Goal: Transaction & Acquisition: Purchase product/service

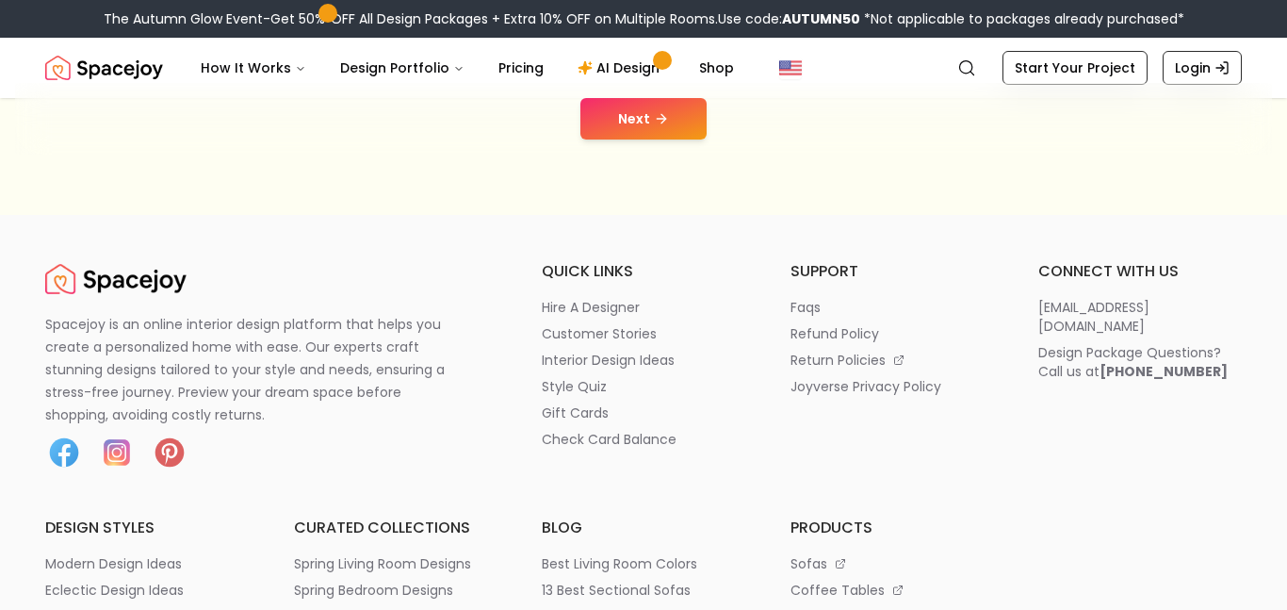
scroll to position [468, 0]
click at [622, 125] on button "Next" at bounding box center [643, 117] width 126 height 41
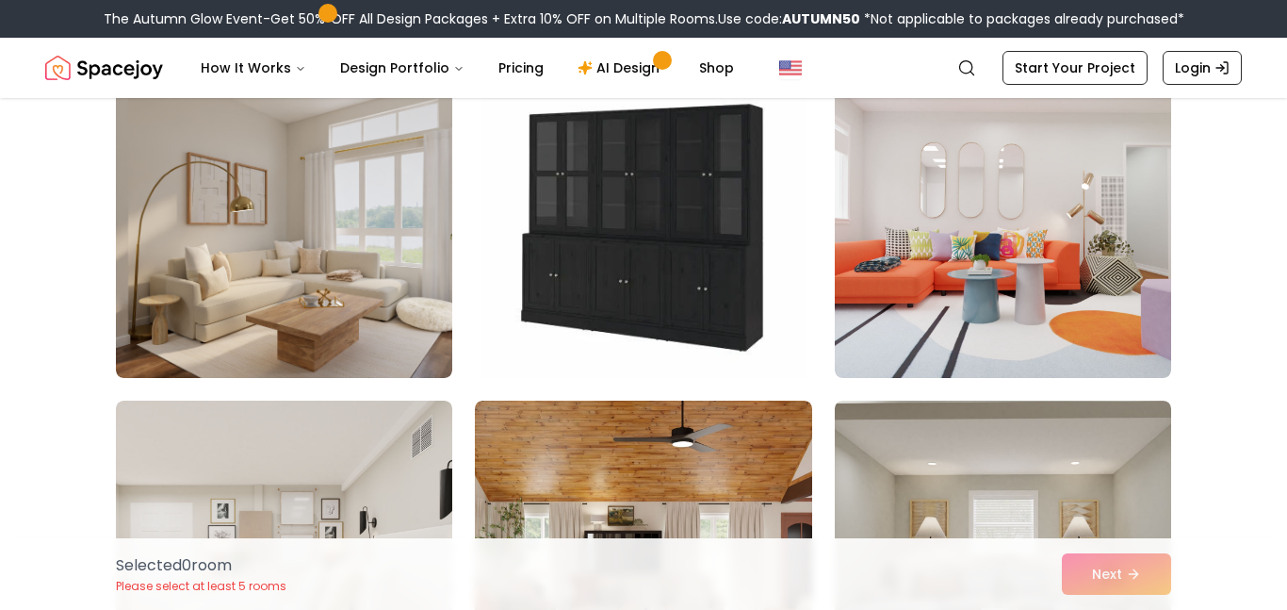
scroll to position [794, 0]
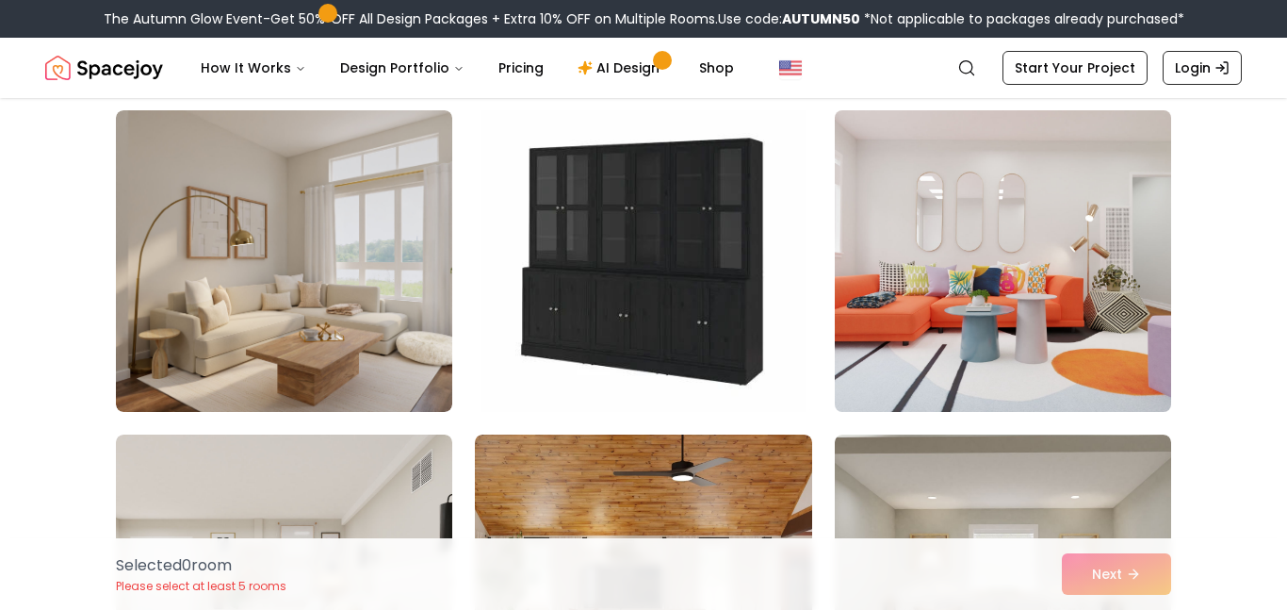
click at [955, 227] on img at bounding box center [1002, 261] width 353 height 317
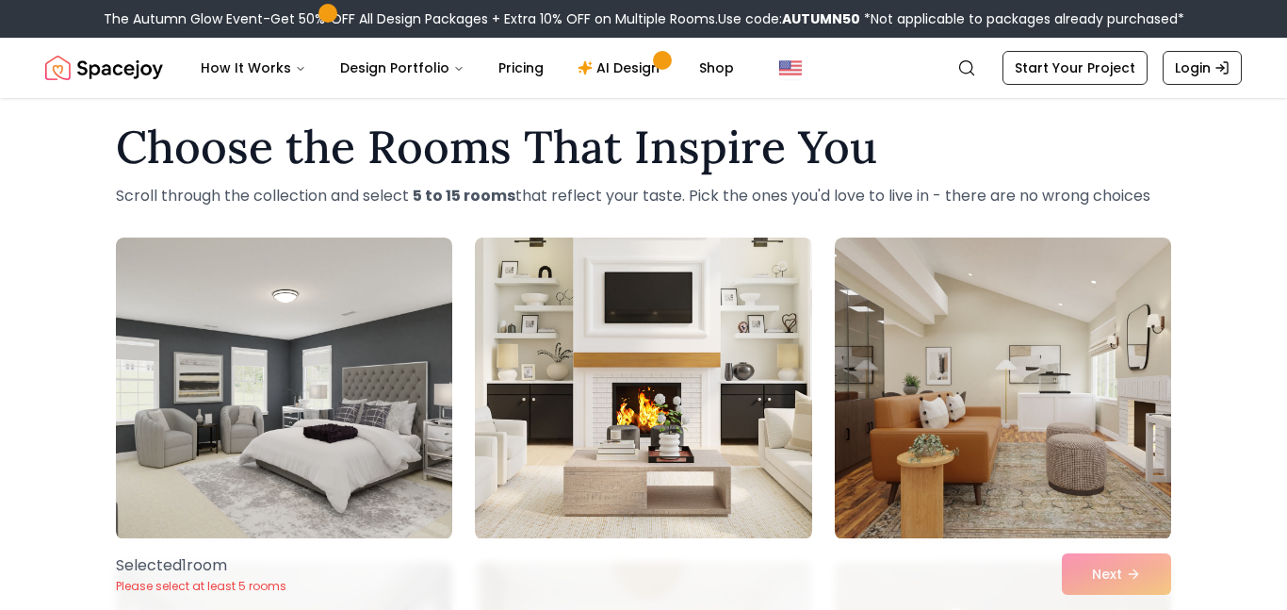
scroll to position [0, 0]
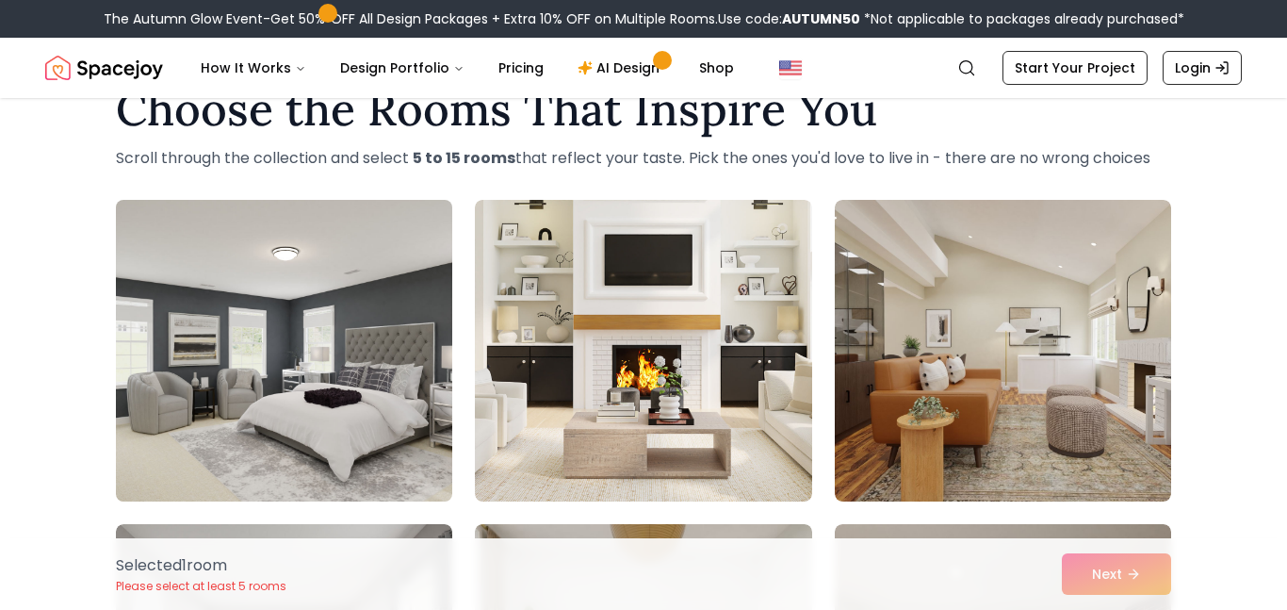
click at [179, 262] on img at bounding box center [283, 350] width 353 height 317
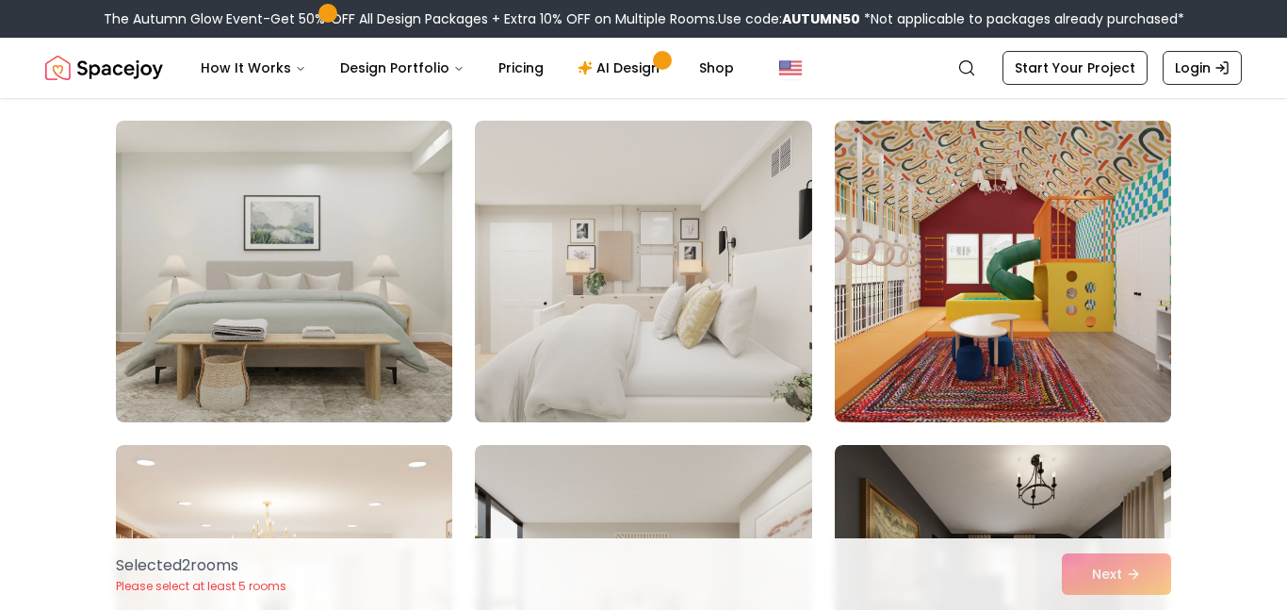
scroll to position [2082, 0]
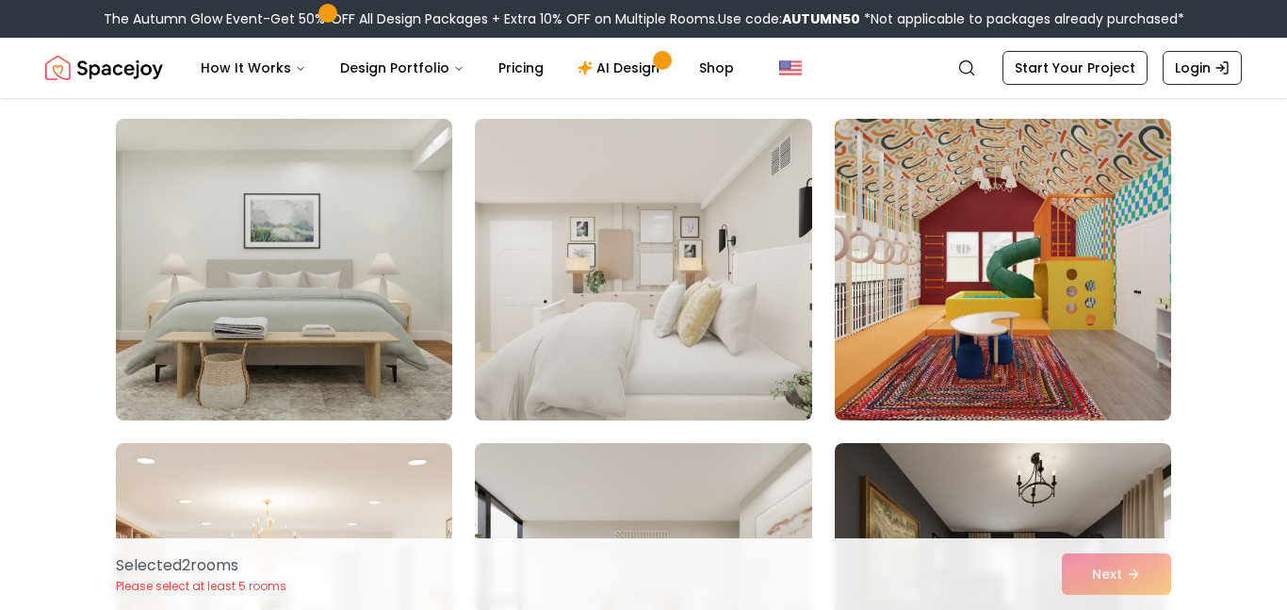
click at [1129, 589] on div "Selected 2 room s Please select at least 5 rooms Next" at bounding box center [643, 574] width 1085 height 72
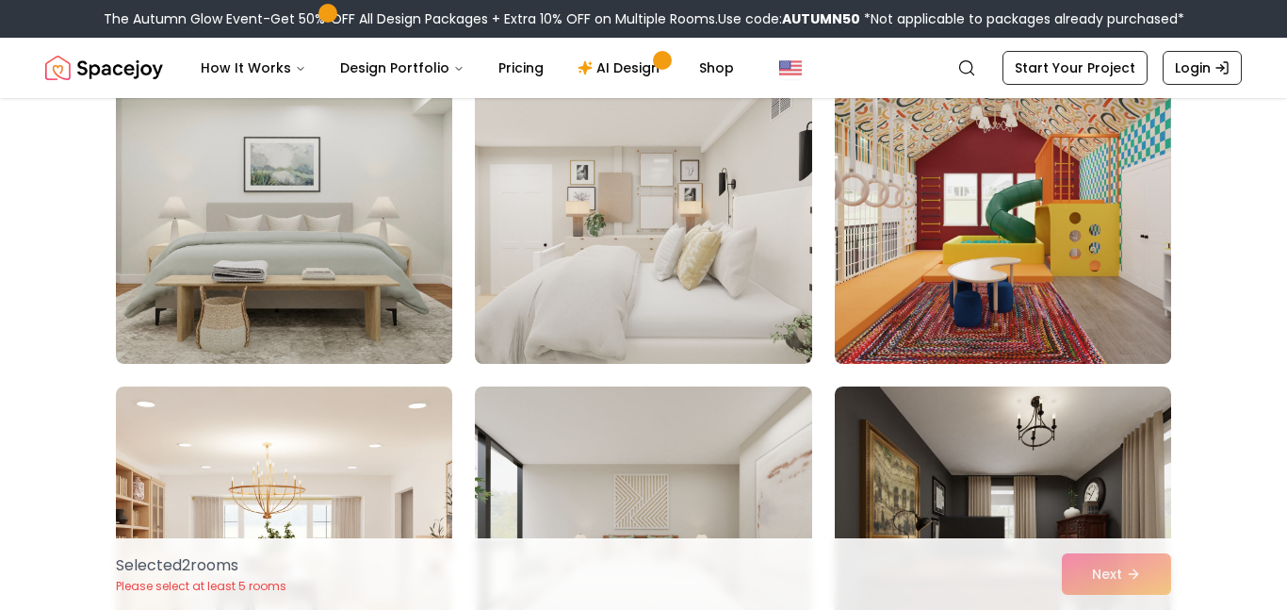
click at [875, 186] on img at bounding box center [1002, 213] width 353 height 317
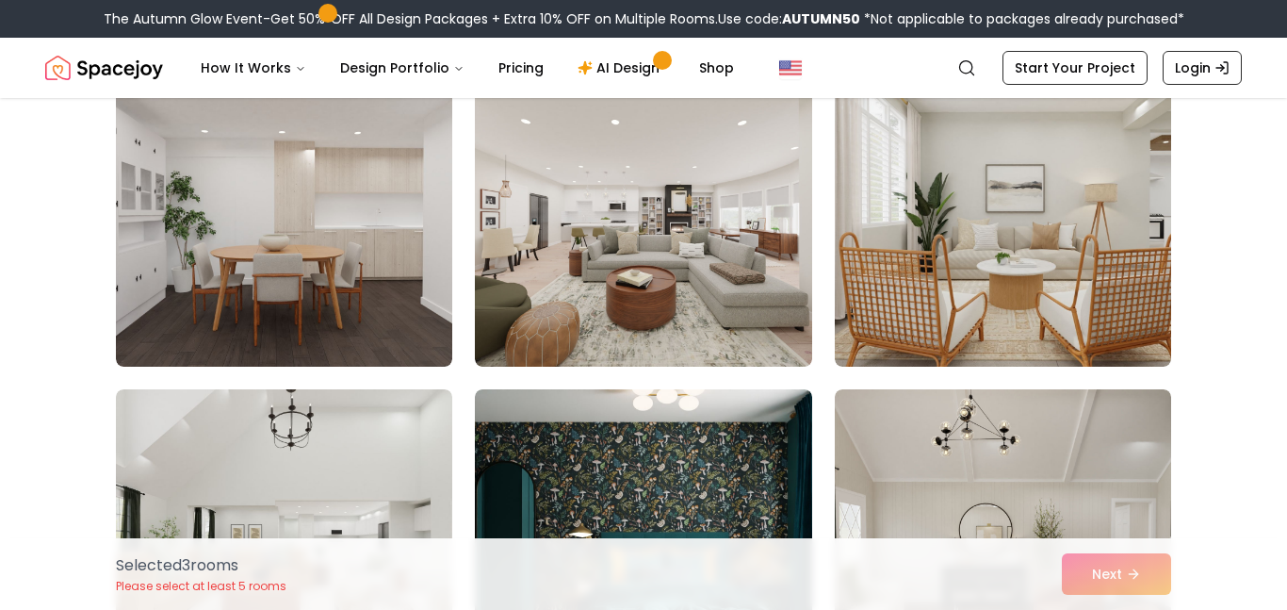
scroll to position [3113, 0]
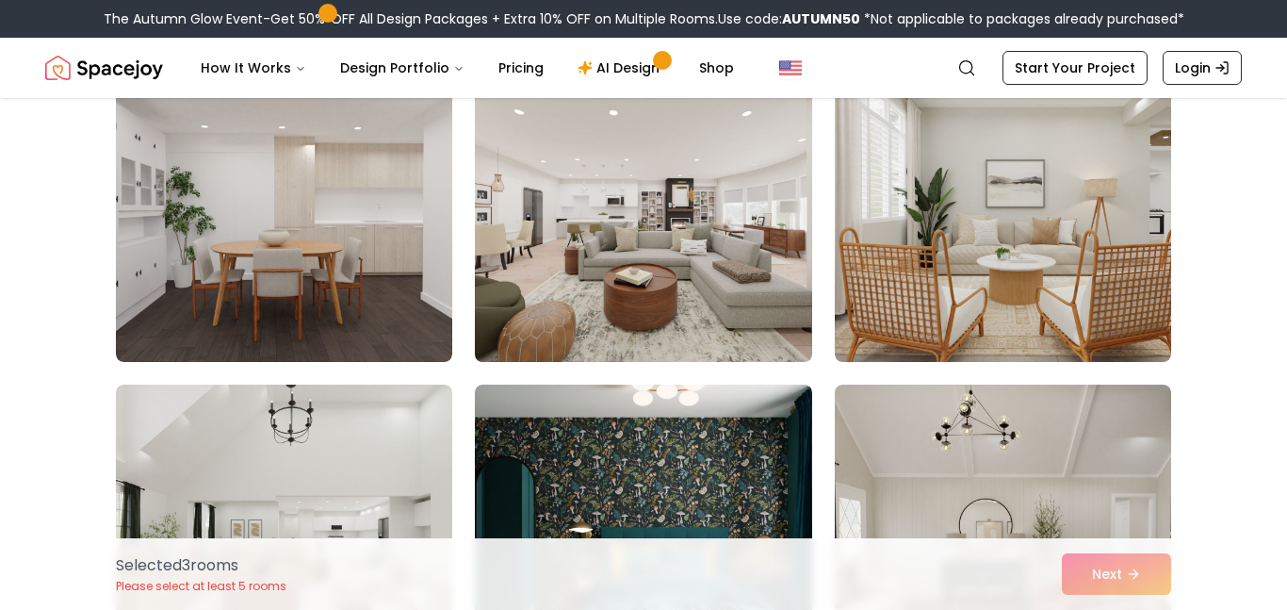
click at [546, 188] on img at bounding box center [642, 211] width 353 height 317
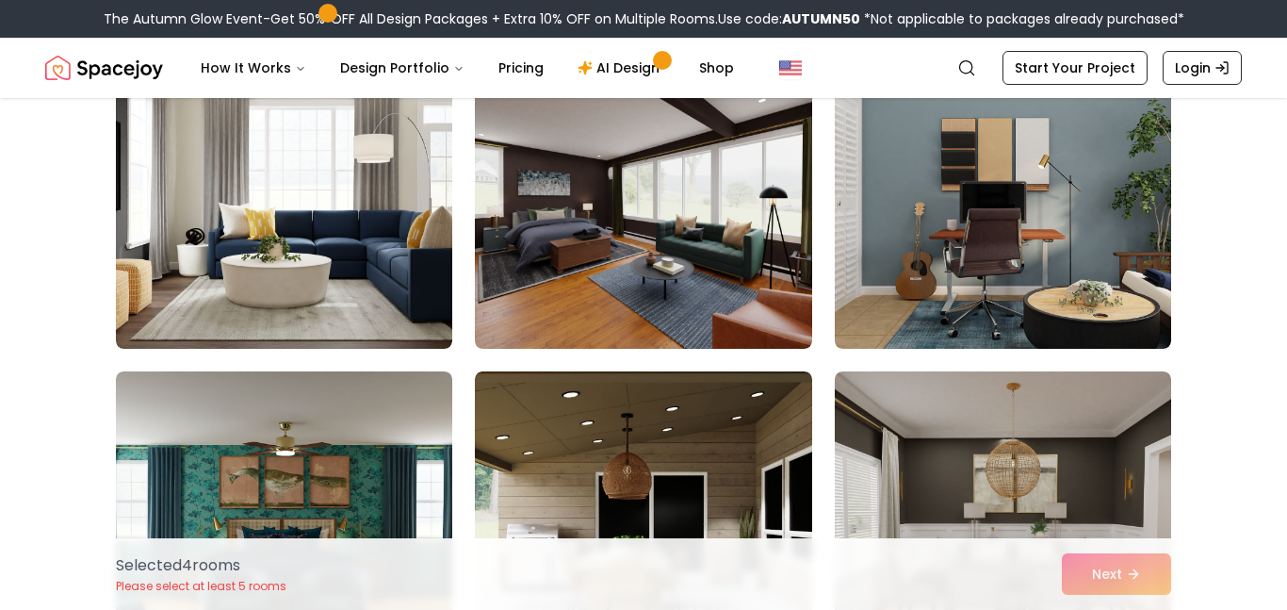
scroll to position [3775, 0]
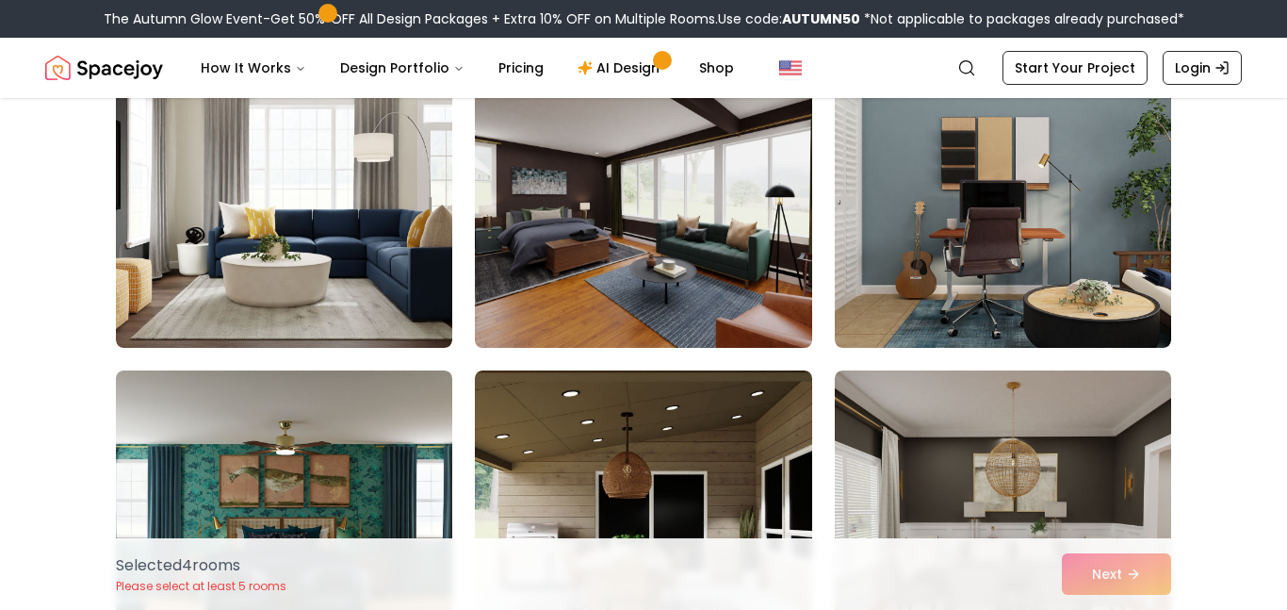
click at [566, 179] on img at bounding box center [642, 197] width 353 height 317
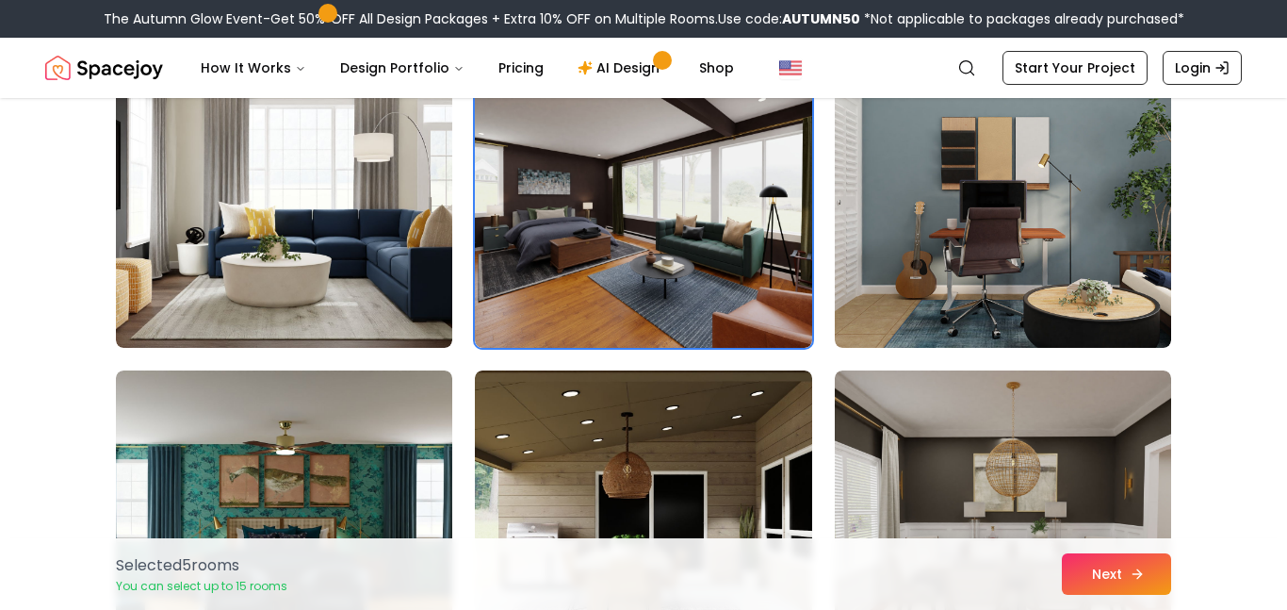
click at [1112, 581] on button "Next" at bounding box center [1116, 573] width 109 height 41
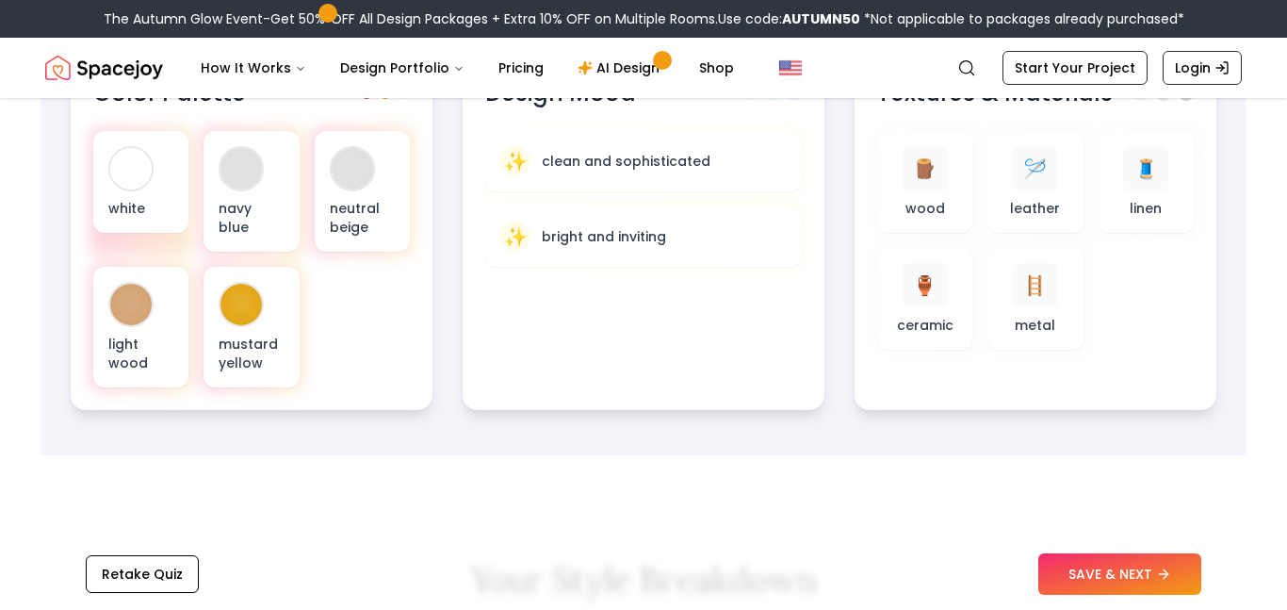
scroll to position [776, 0]
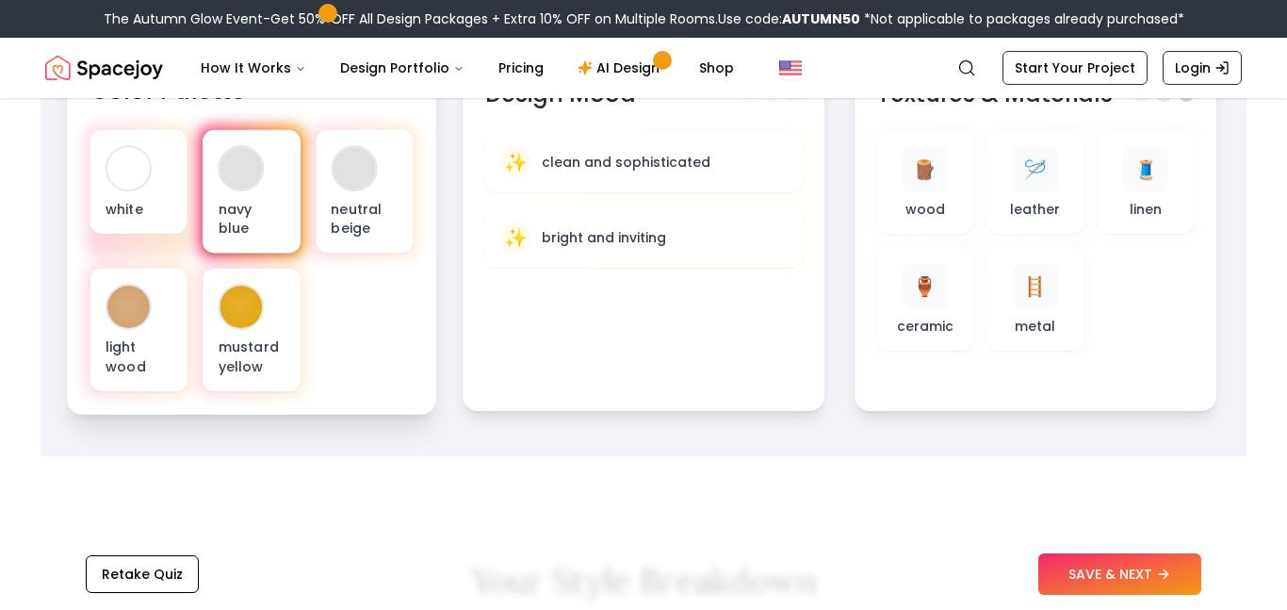
click at [217, 187] on div "navy blue" at bounding box center [251, 191] width 97 height 123
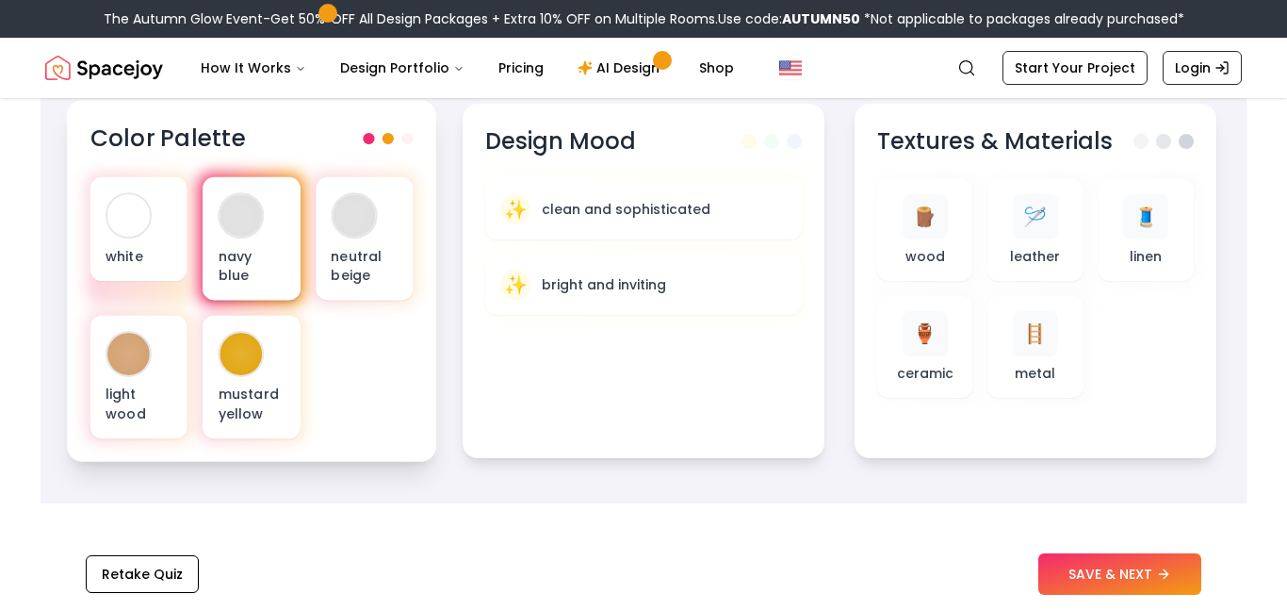
scroll to position [704, 0]
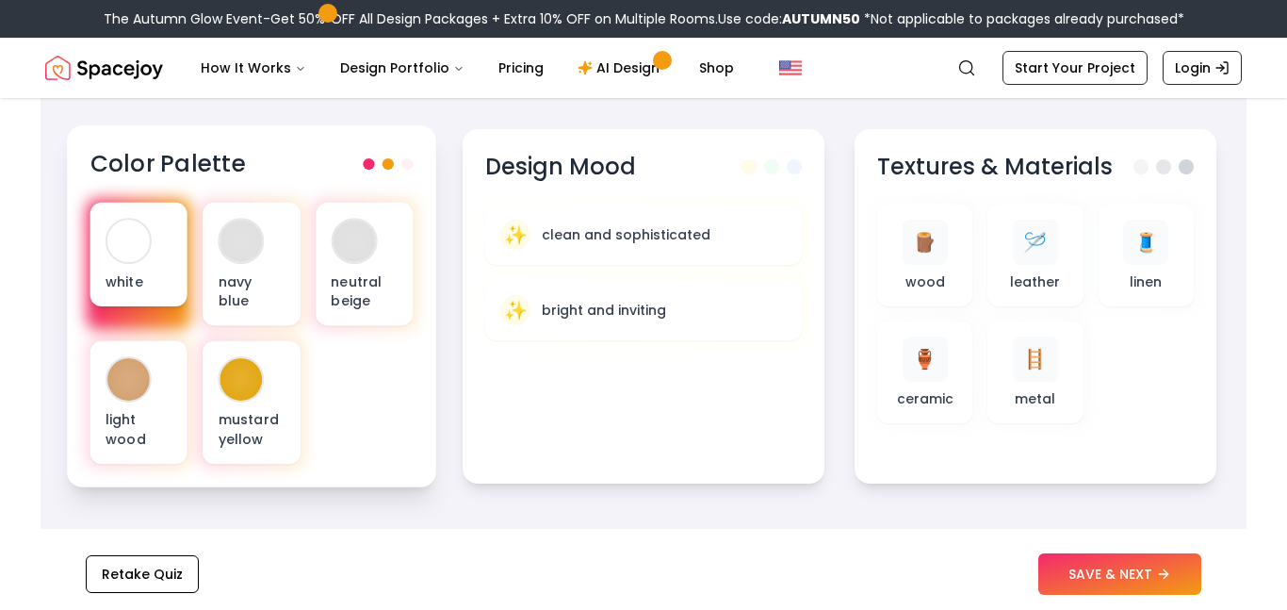
click at [155, 216] on div "white" at bounding box center [138, 255] width 97 height 104
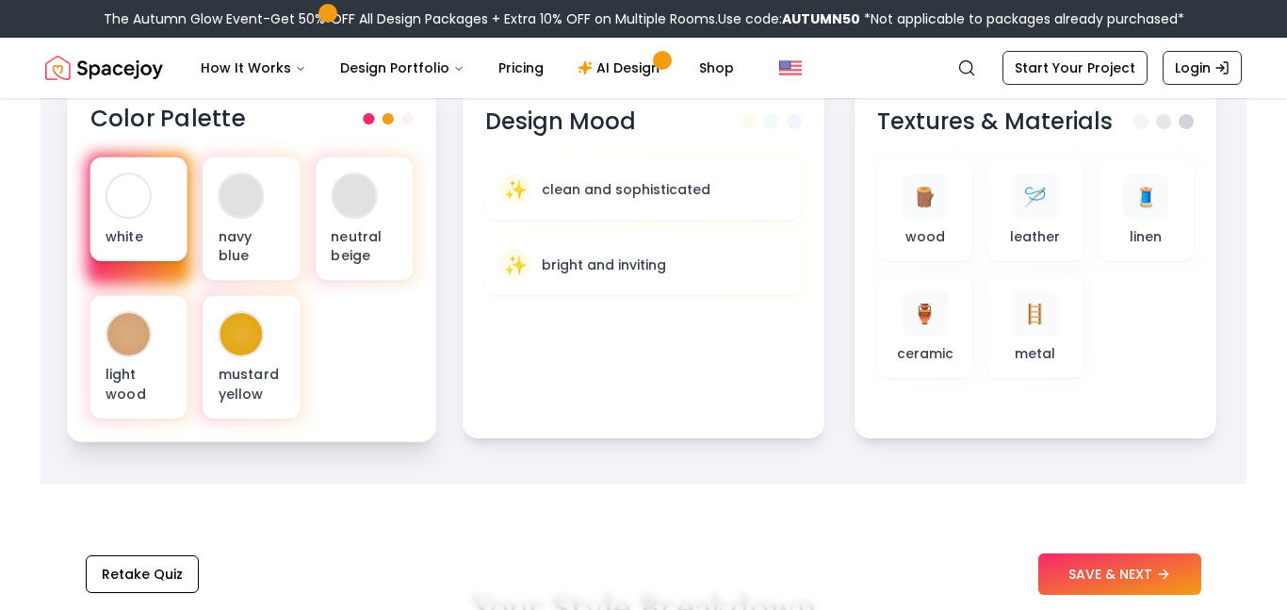
scroll to position [748, 0]
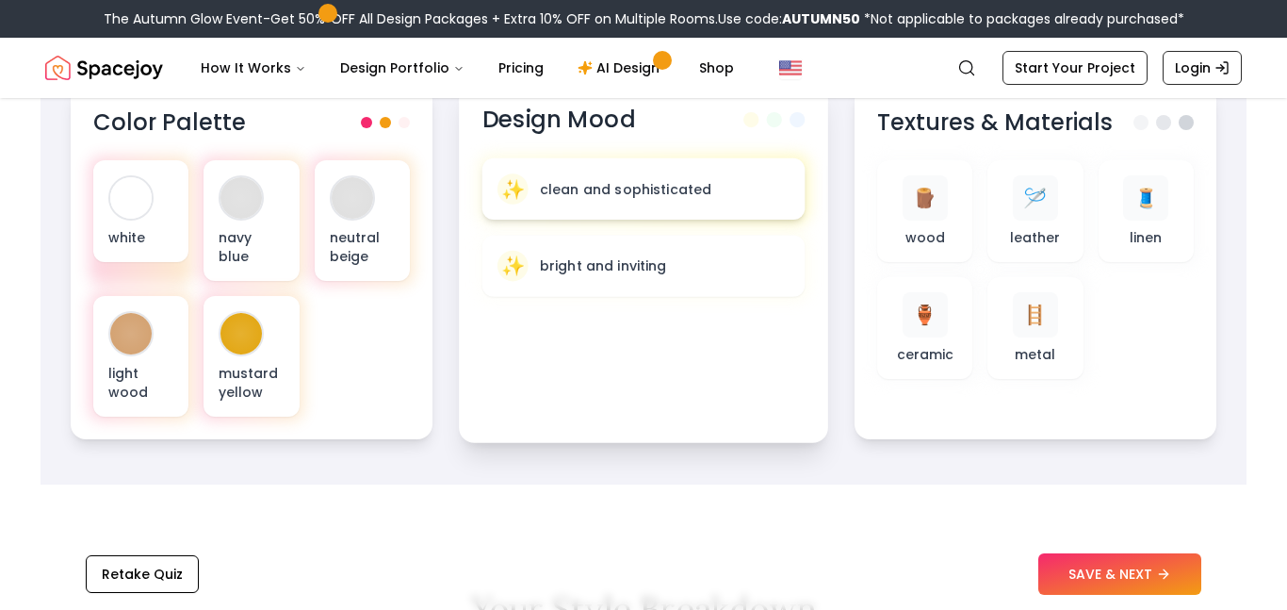
click at [584, 193] on p "clean and sophisticated" at bounding box center [626, 188] width 172 height 19
click at [569, 267] on p "bright and inviting" at bounding box center [603, 265] width 127 height 19
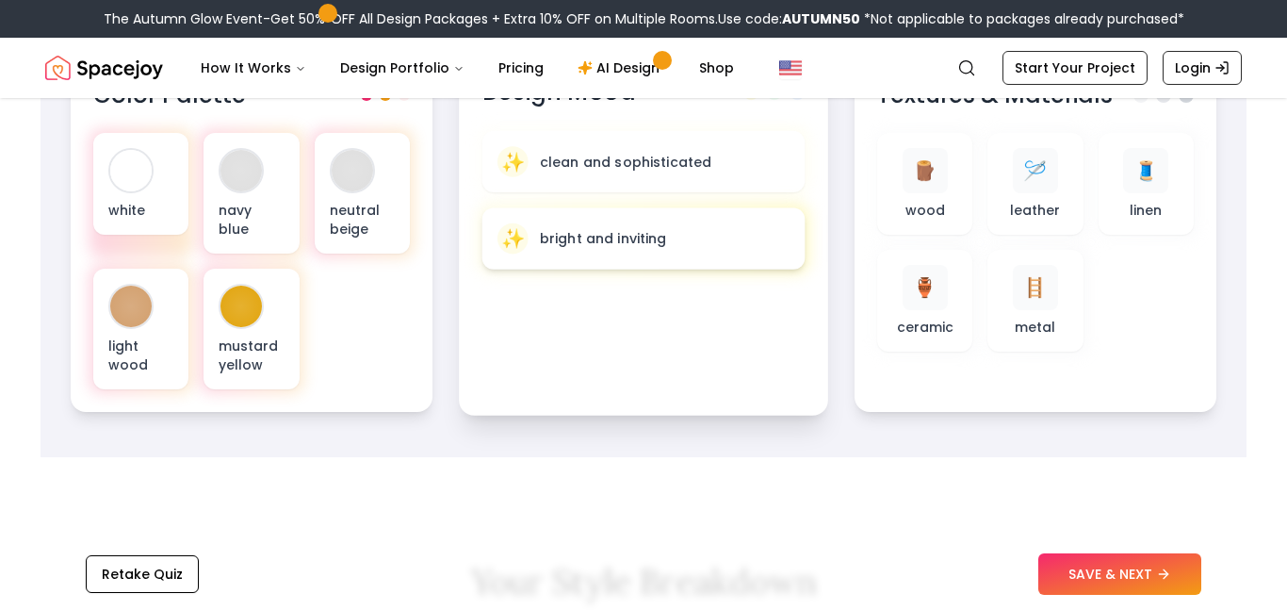
scroll to position [782, 0]
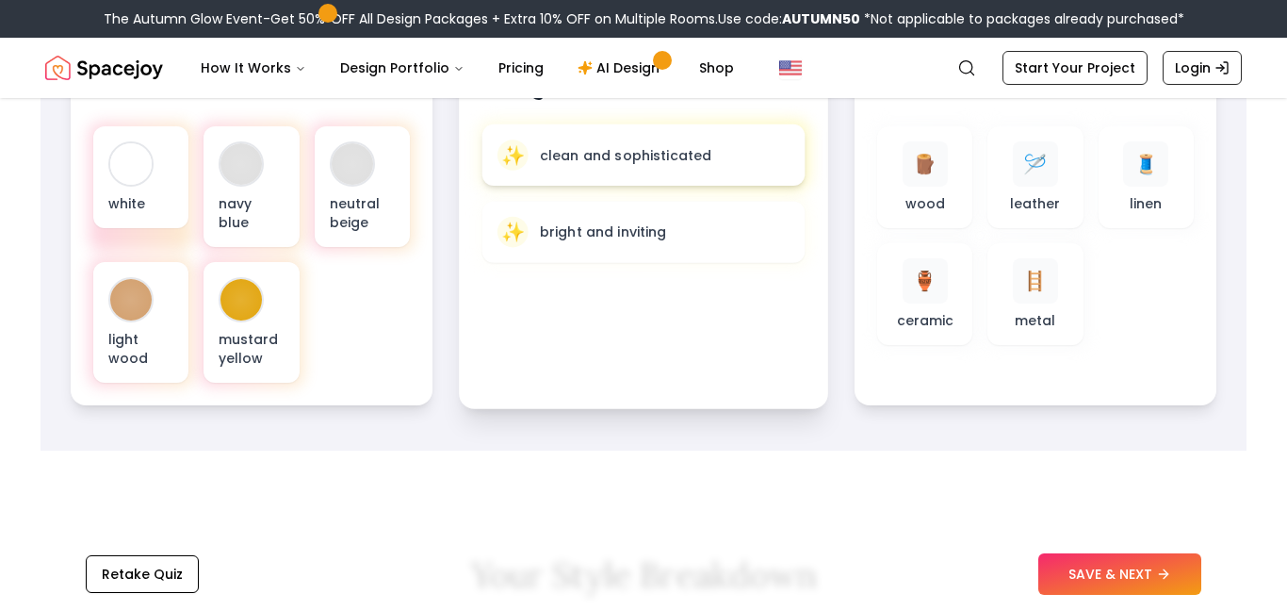
click at [565, 172] on div "✨ clean and sophisticated" at bounding box center [643, 154] width 323 height 61
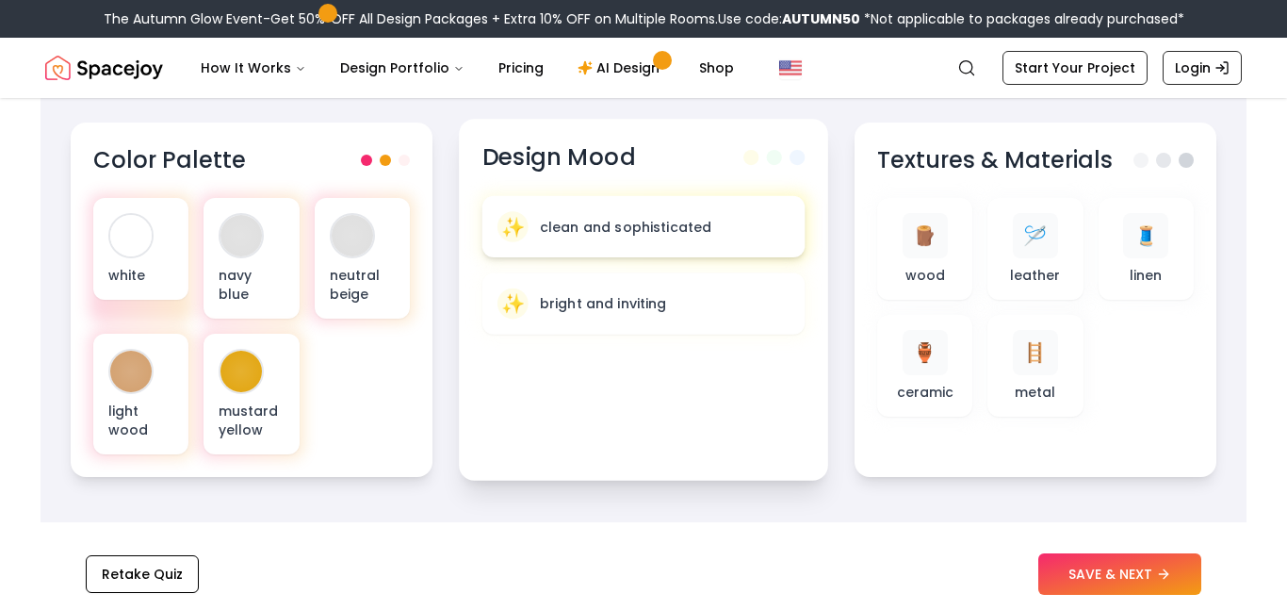
scroll to position [707, 0]
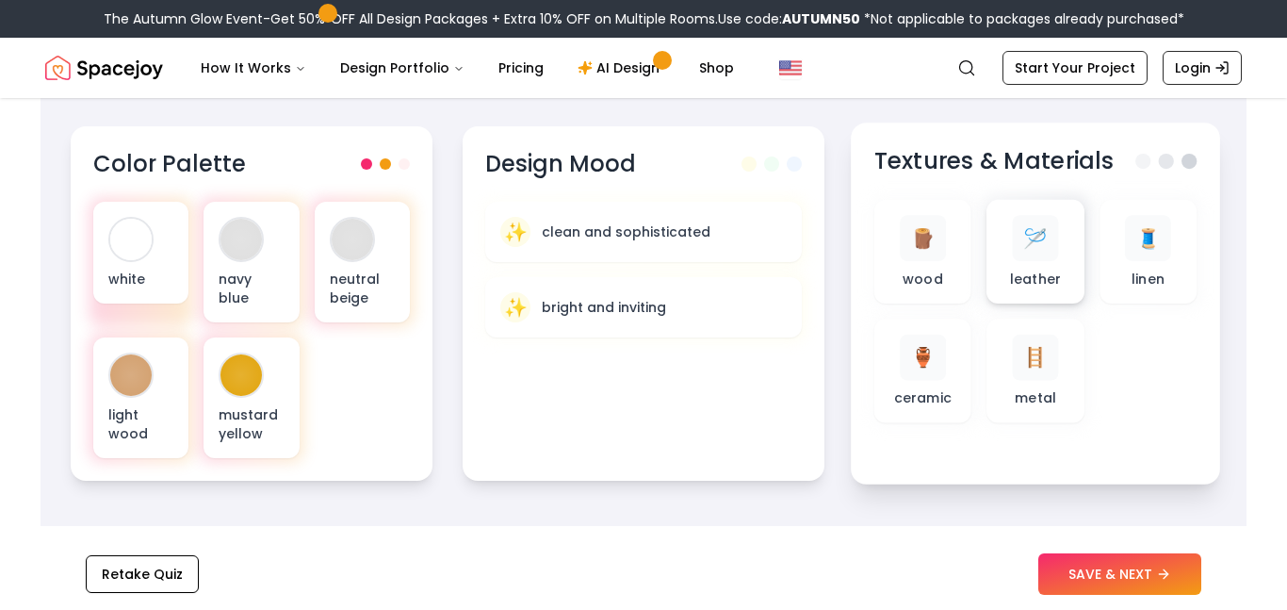
click at [999, 267] on div "🪡 leather" at bounding box center [1034, 252] width 97 height 104
click at [1024, 391] on p "metal" at bounding box center [1035, 397] width 41 height 19
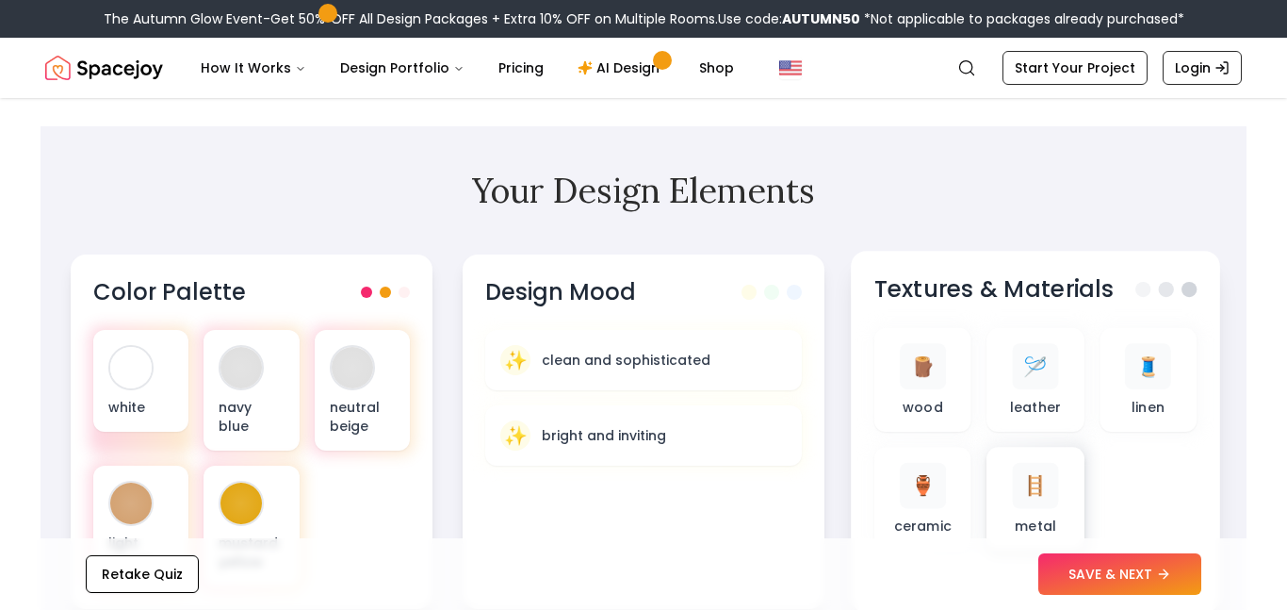
scroll to position [579, 0]
click at [1095, 572] on button "SAVE & NEXT" at bounding box center [1119, 573] width 163 height 41
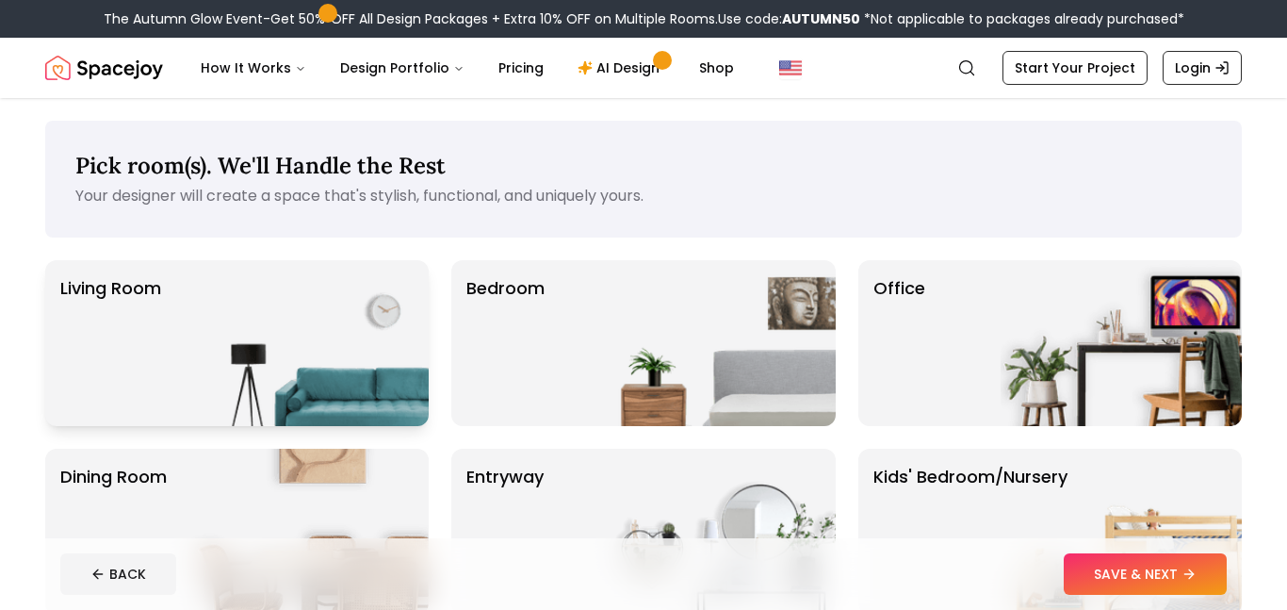
click at [160, 342] on p "Living Room" at bounding box center [110, 343] width 101 height 136
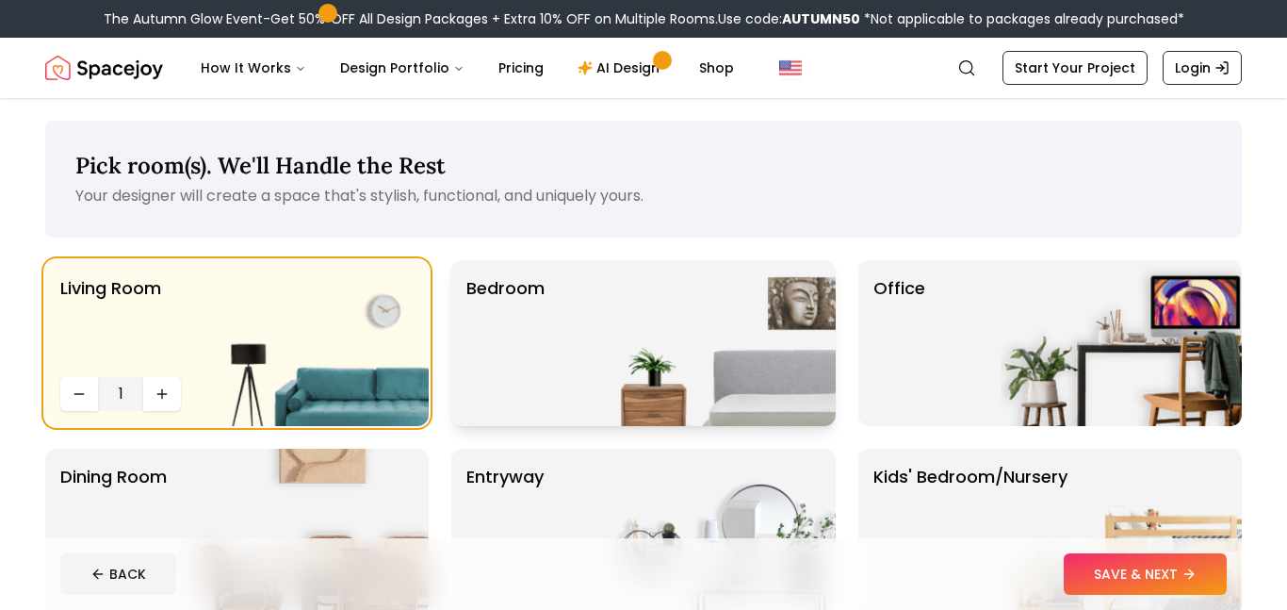
click at [505, 298] on p "Bedroom" at bounding box center [505, 343] width 78 height 136
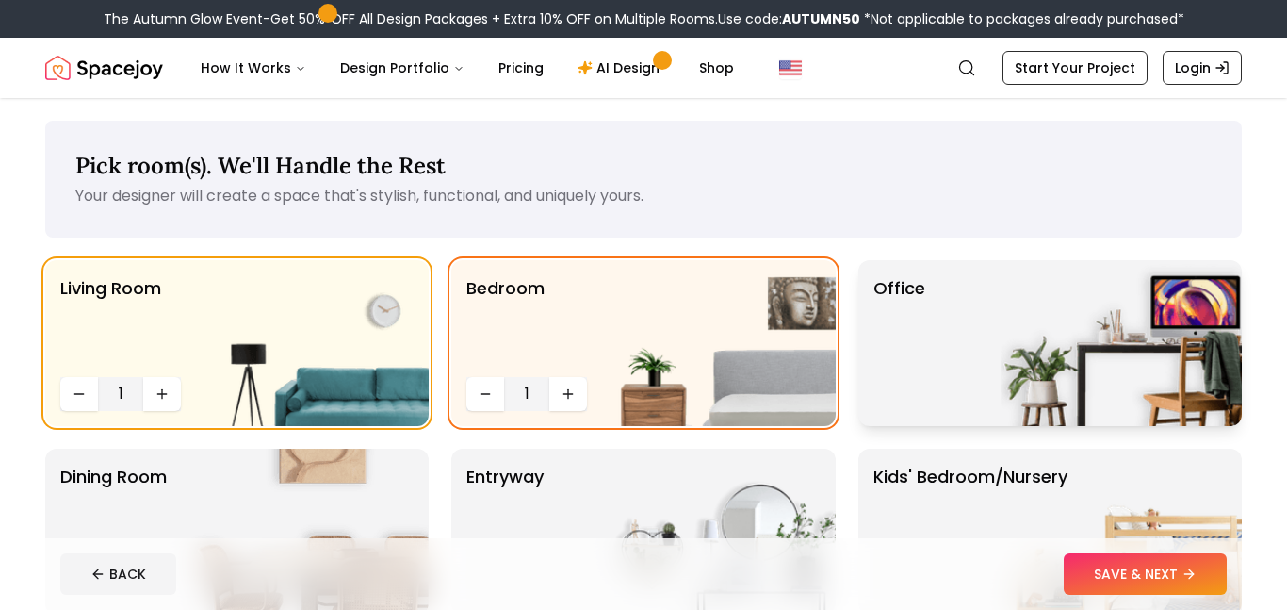
click at [933, 297] on div "Office" at bounding box center [1049, 343] width 383 height 166
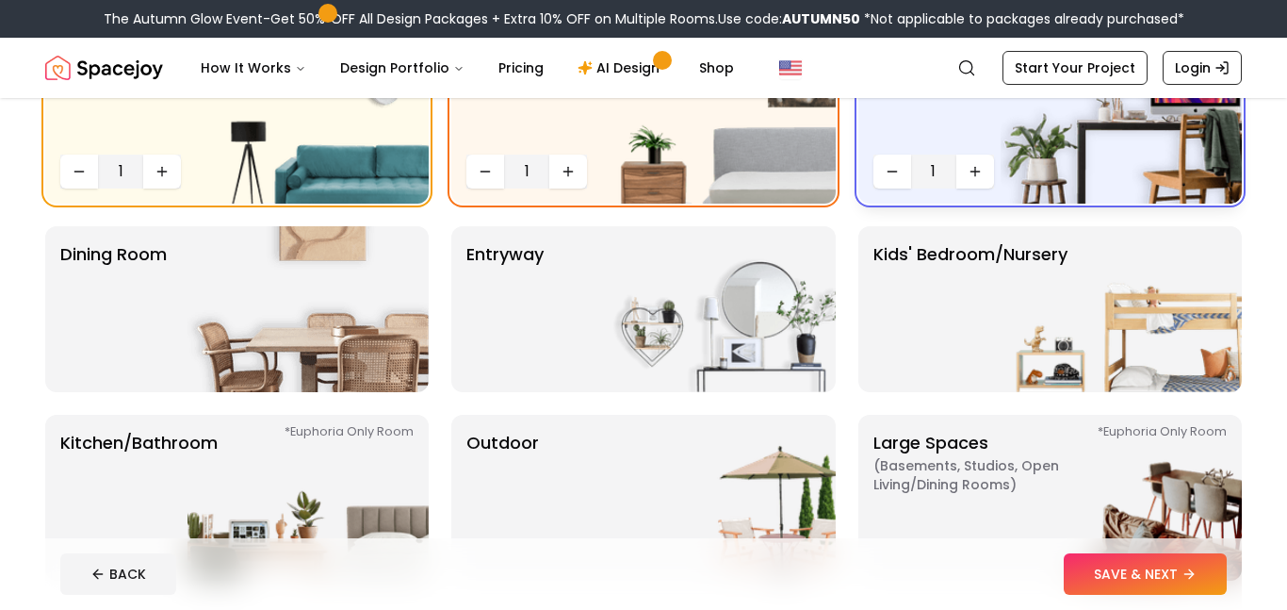
scroll to position [225, 0]
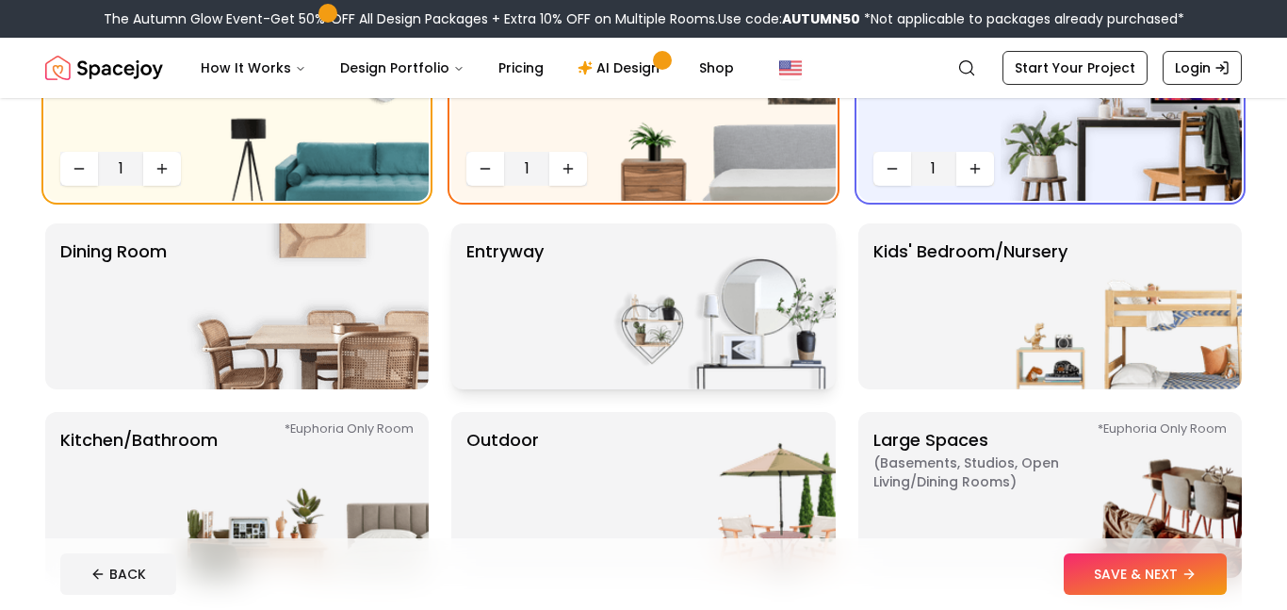
click at [507, 275] on p "entryway" at bounding box center [504, 306] width 77 height 136
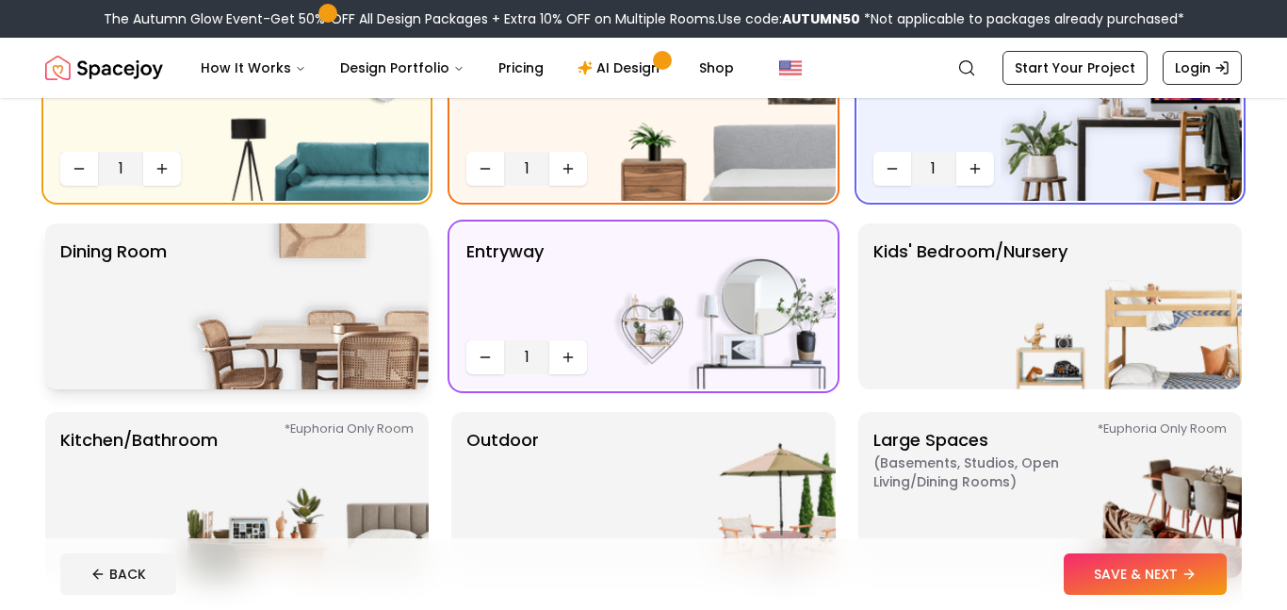
click at [114, 261] on p "Dining Room" at bounding box center [113, 306] width 106 height 136
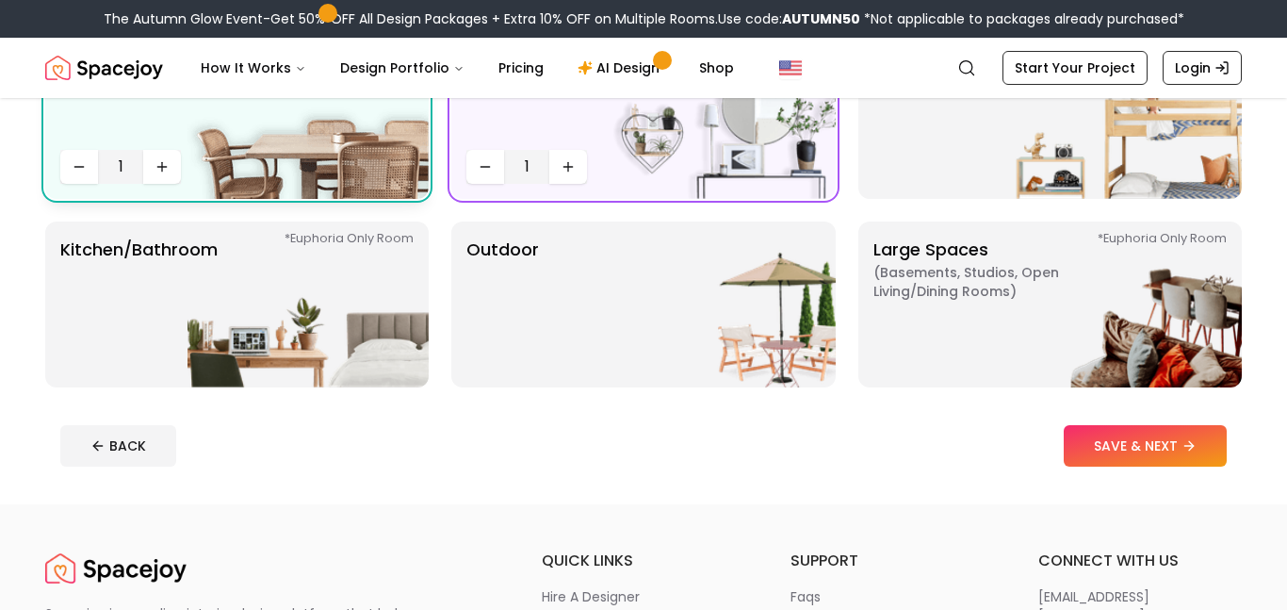
scroll to position [437, 0]
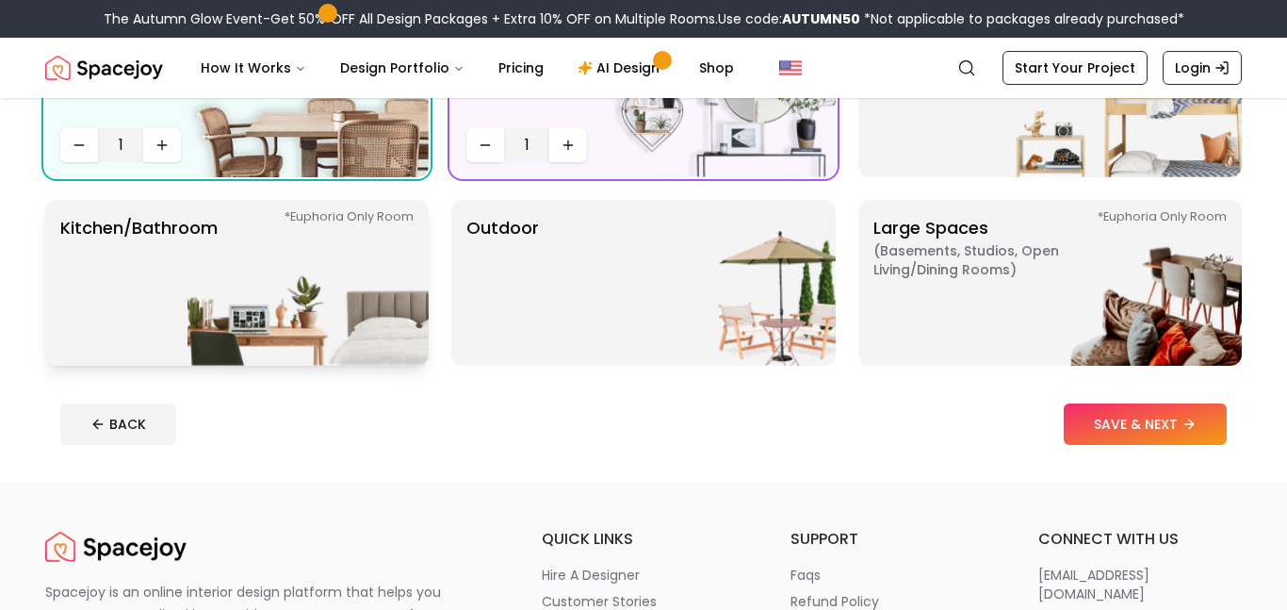
click at [150, 251] on p "Kitchen/Bathroom *Euphoria Only Room" at bounding box center [138, 283] width 157 height 136
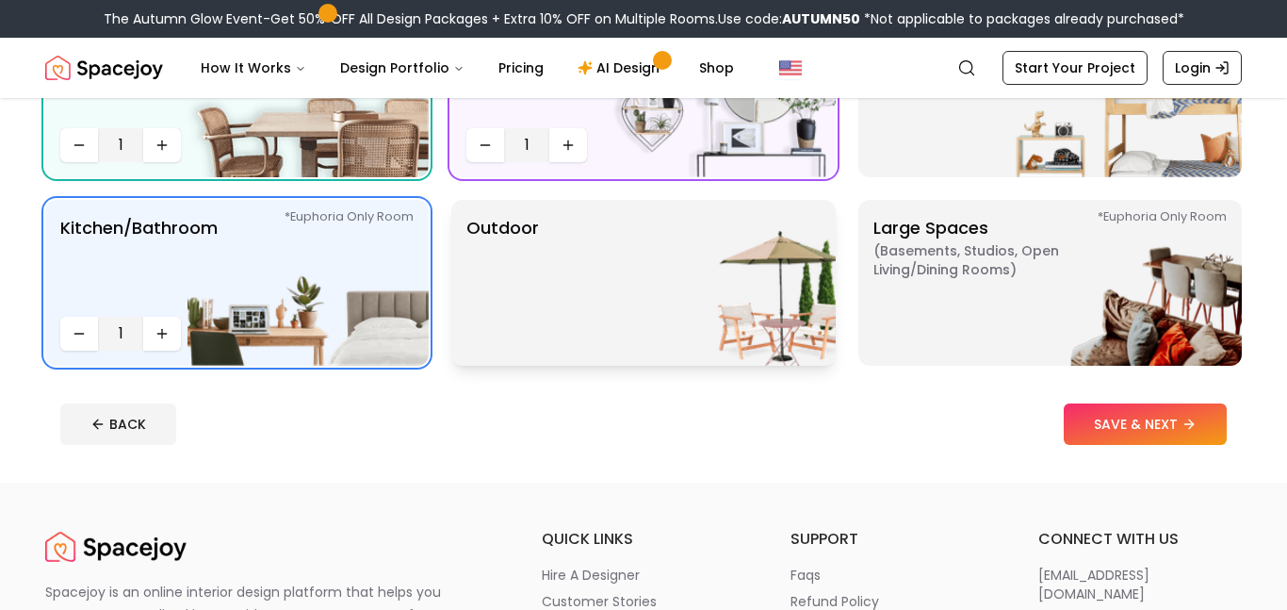
click at [567, 264] on div "Outdoor" at bounding box center [642, 283] width 383 height 166
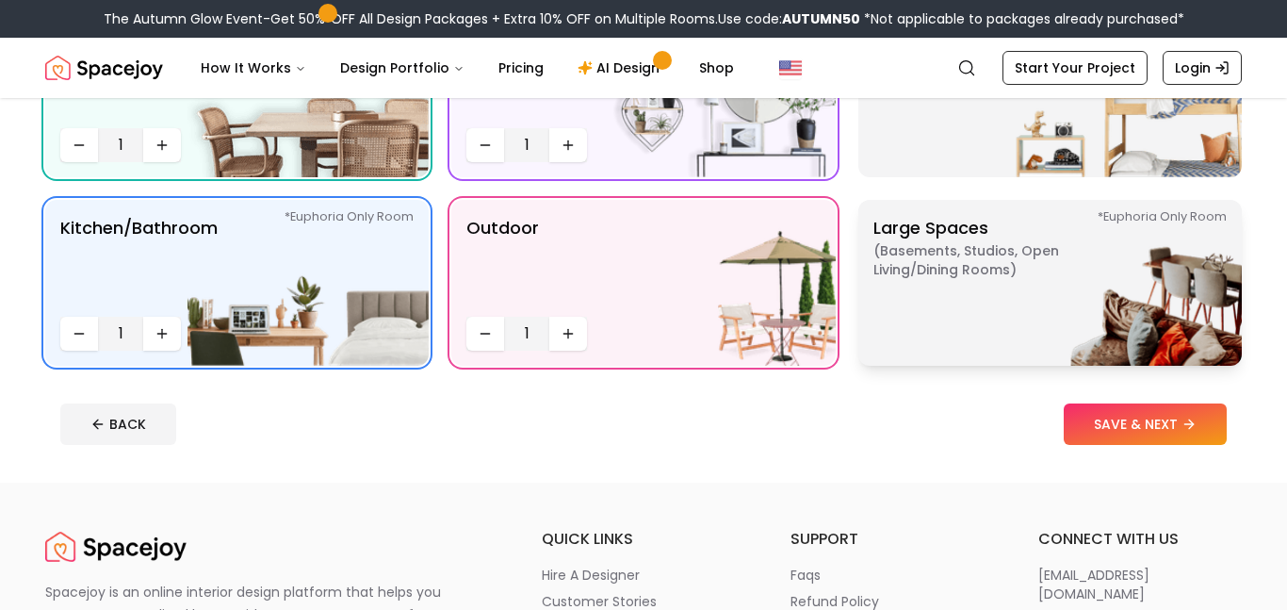
click at [907, 269] on span "( Basements, Studios, Open living/dining rooms )" at bounding box center [991, 260] width 236 height 38
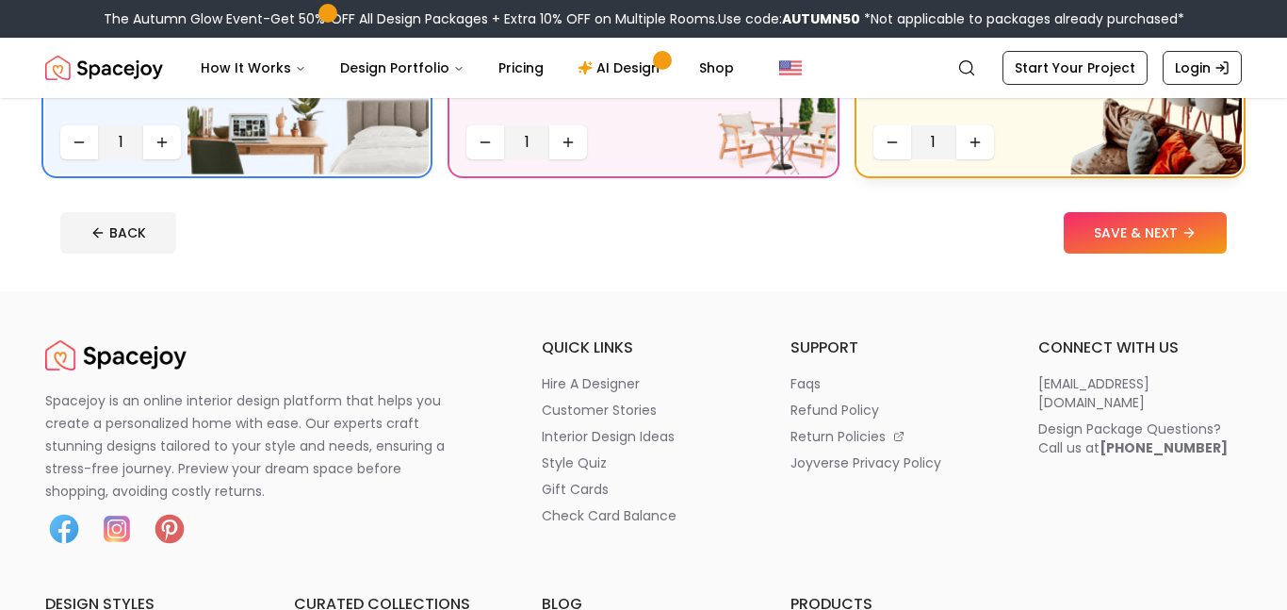
scroll to position [586, 0]
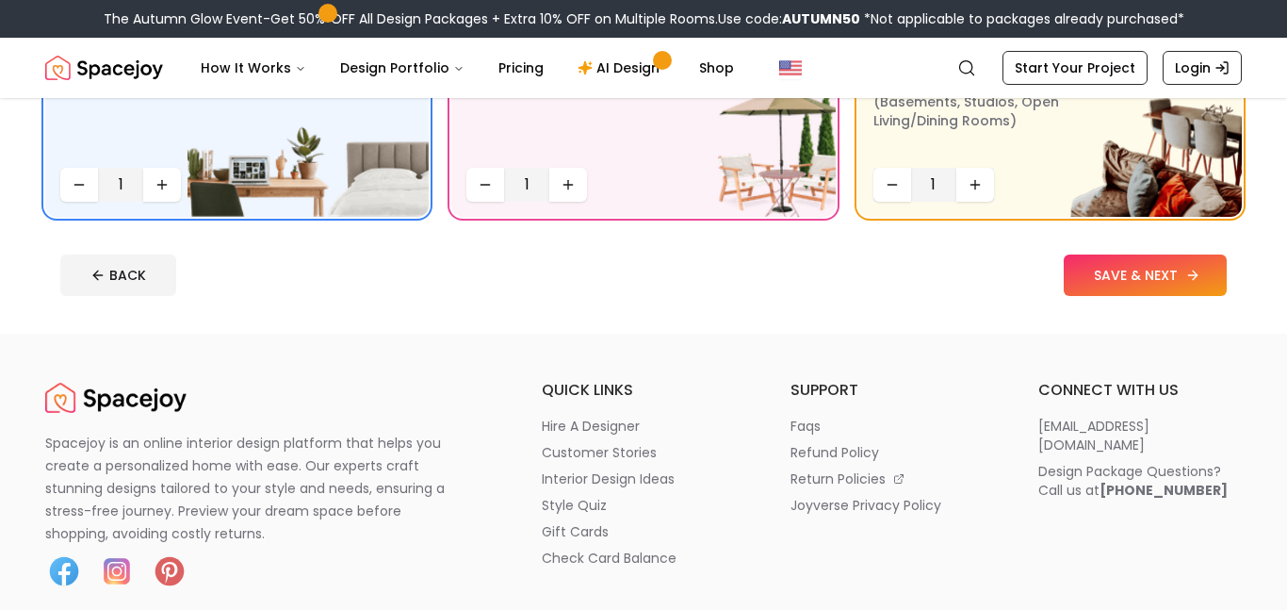
click at [1073, 260] on button "SAVE & NEXT" at bounding box center [1145, 274] width 163 height 41
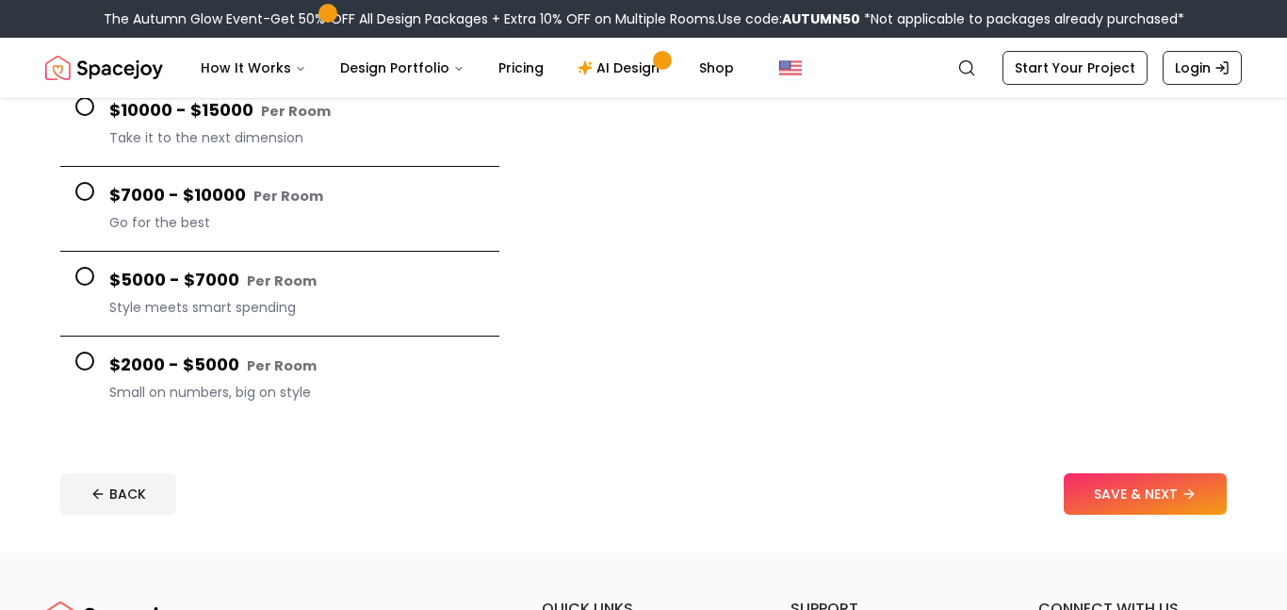
scroll to position [303, 0]
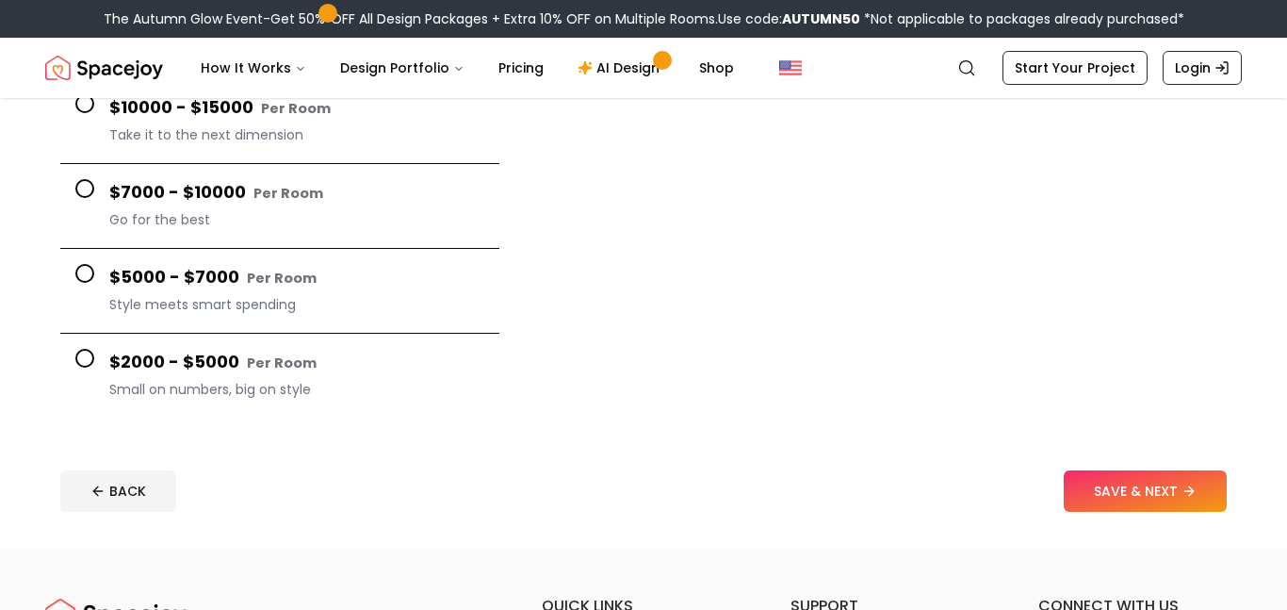
click at [83, 367] on button "$2000 - $5000 Per Room Small on numbers, big on style" at bounding box center [279, 376] width 439 height 84
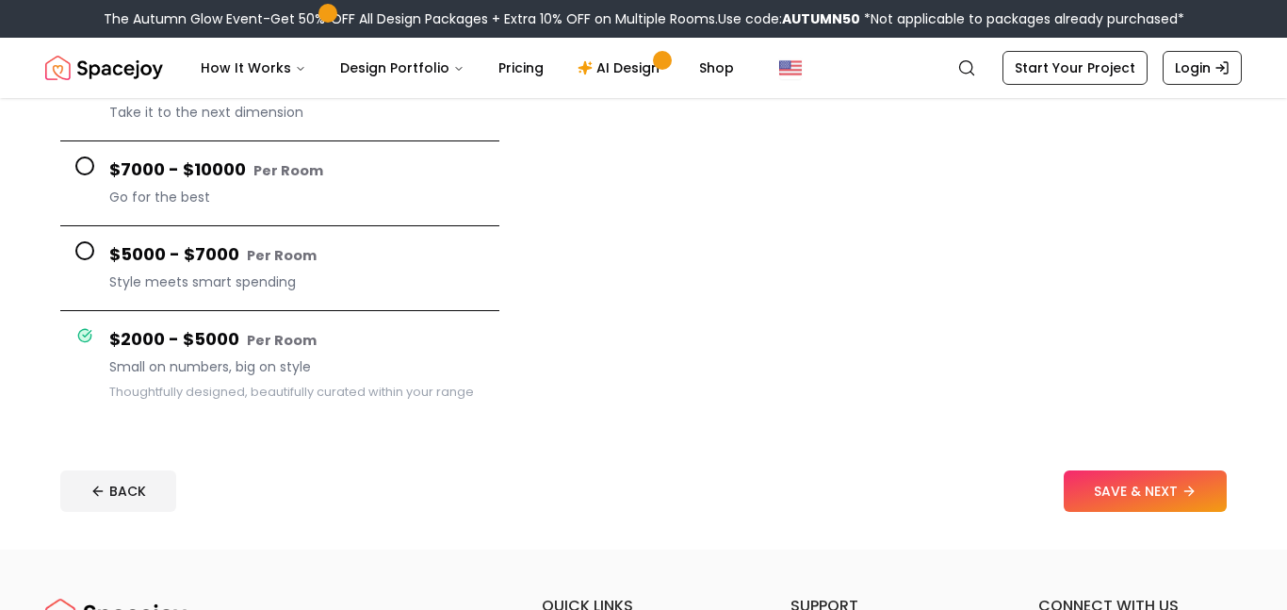
click at [138, 231] on button "$5000 - $7000 Per Room Style meets smart spending" at bounding box center [279, 268] width 439 height 85
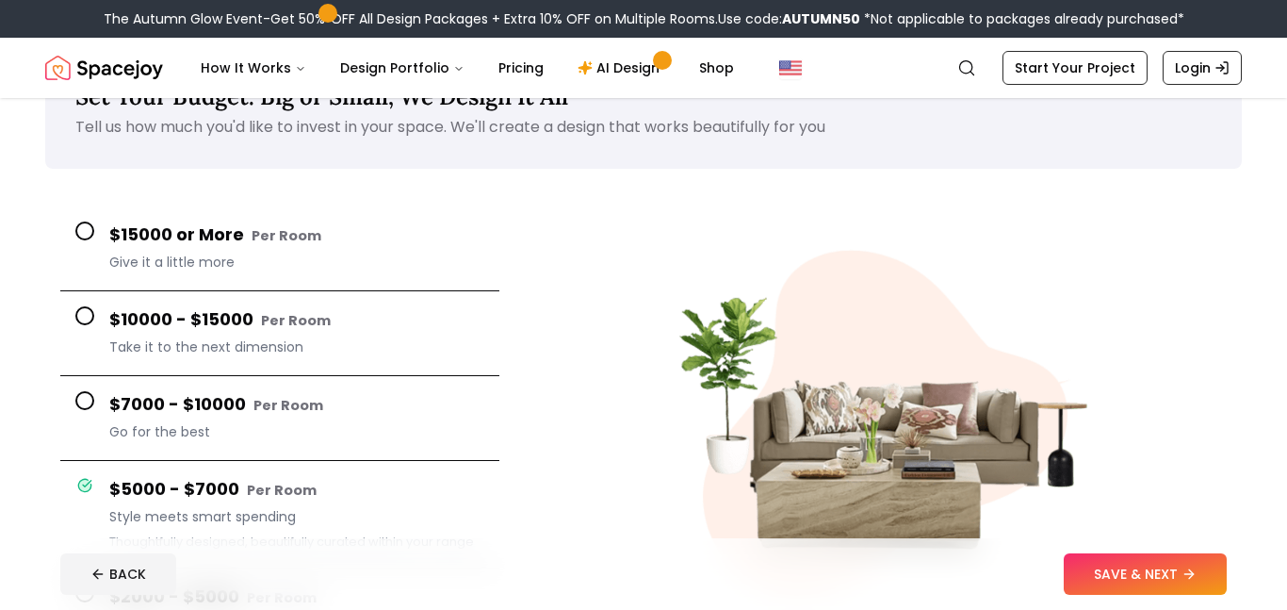
scroll to position [67, 0]
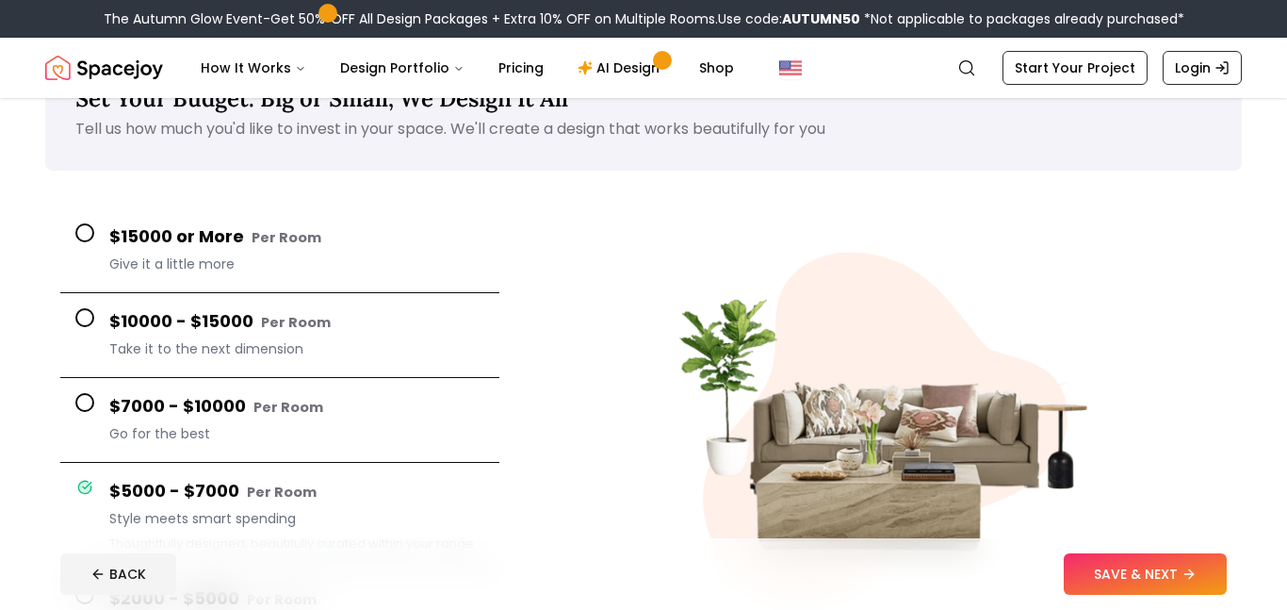
click at [108, 237] on button "$15000 or More Per Room Give it a little more" at bounding box center [279, 250] width 439 height 85
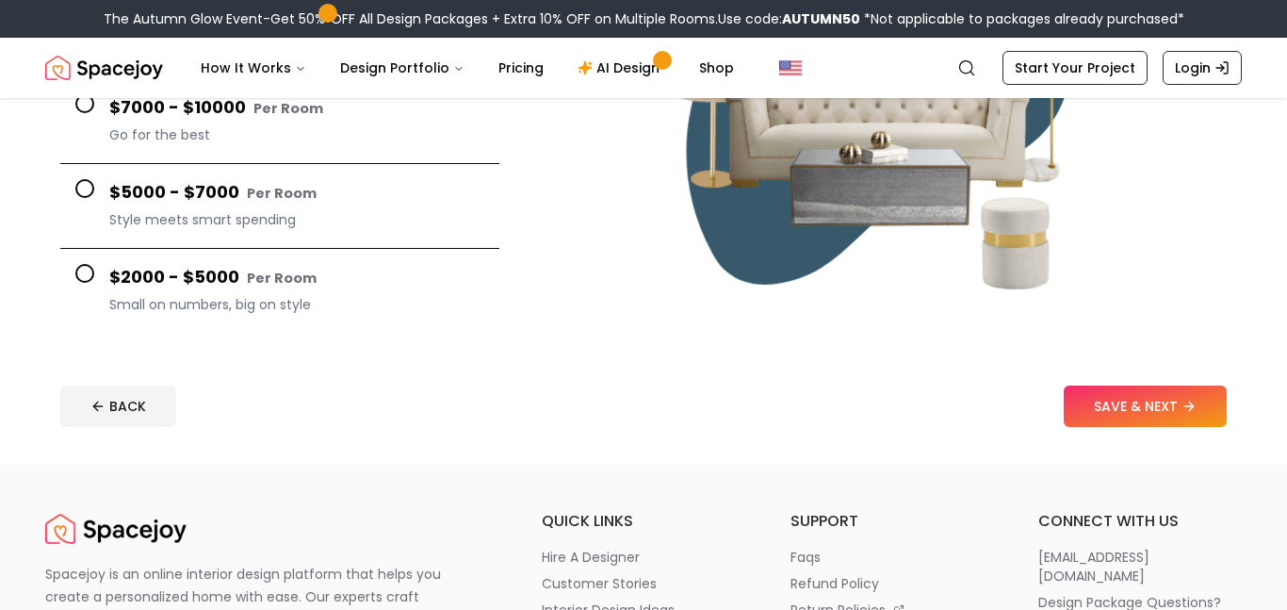
click at [110, 279] on h4 "$2000 - $5000 Per Room" at bounding box center [296, 277] width 375 height 27
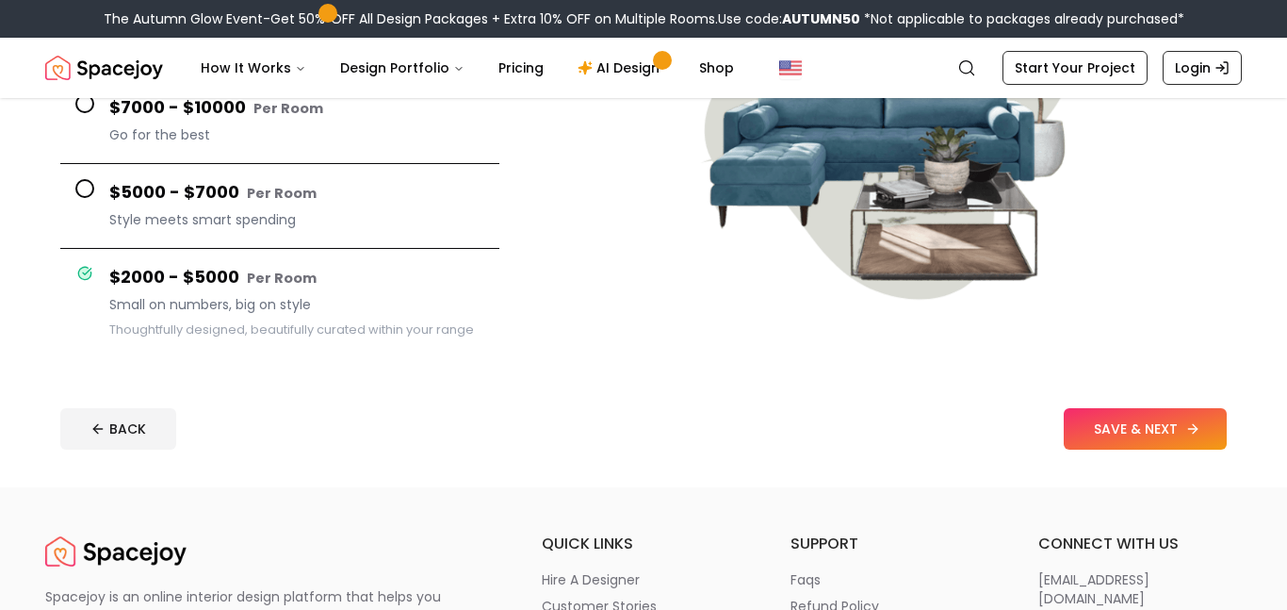
click at [1118, 447] on button "SAVE & NEXT" at bounding box center [1145, 428] width 163 height 41
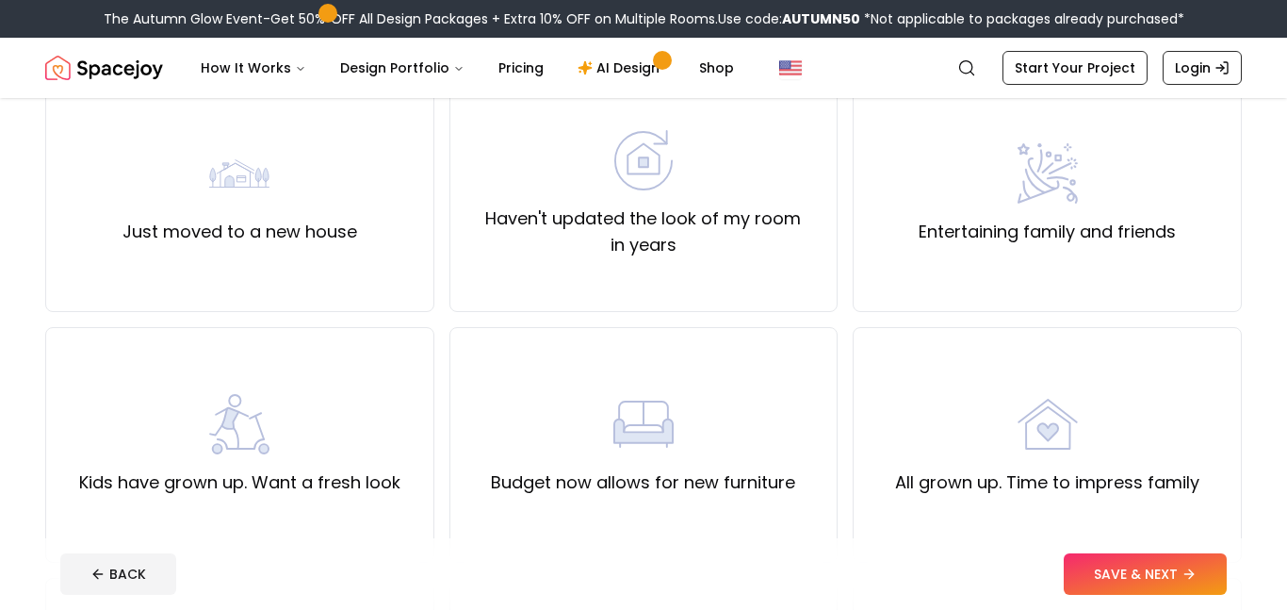
scroll to position [187, 0]
click at [1079, 449] on div "All grown up. Time to impress family" at bounding box center [1047, 442] width 304 height 102
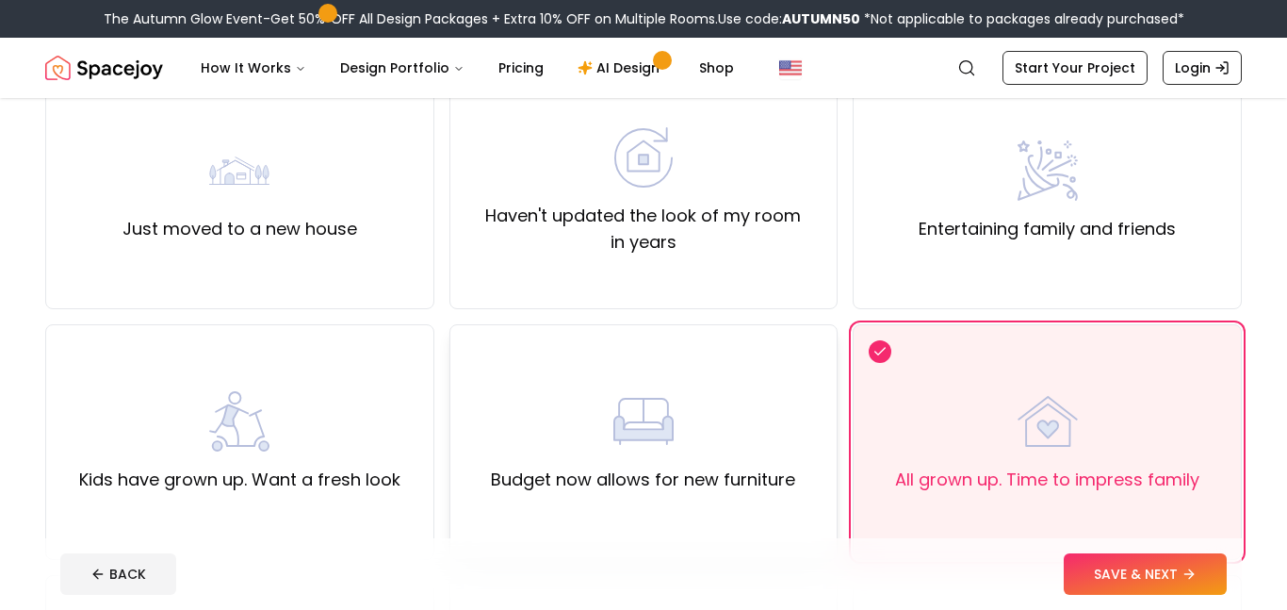
click at [629, 462] on div "Budget now allows for new furniture" at bounding box center [643, 442] width 304 height 102
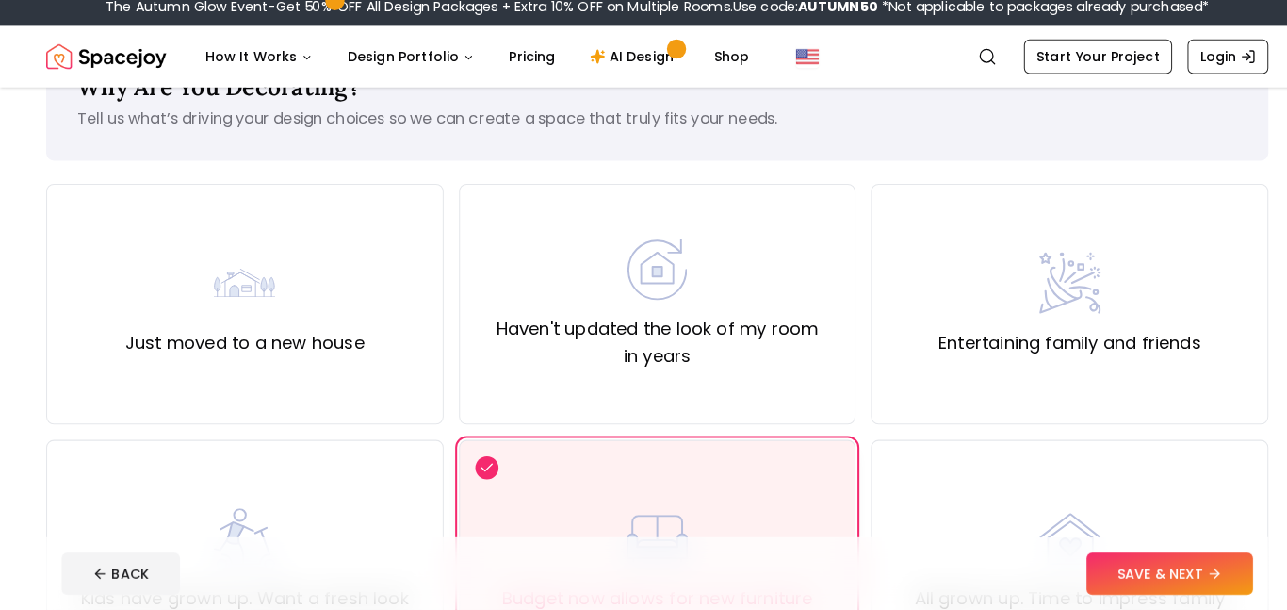
scroll to position [71, 0]
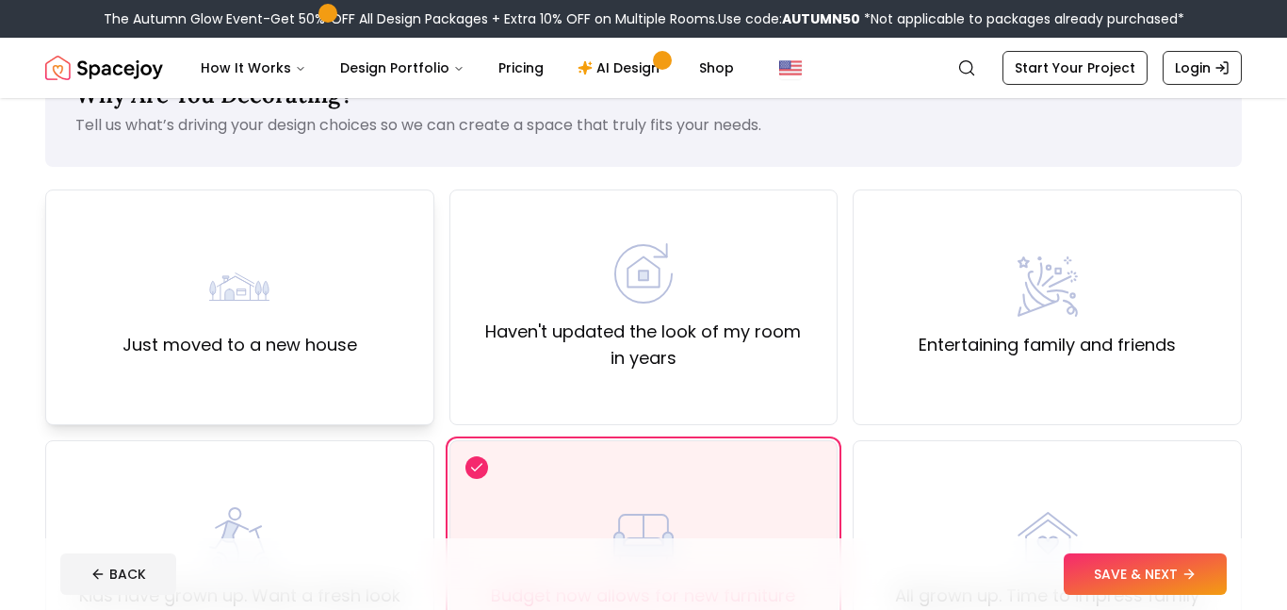
click at [320, 239] on div "Just moved to a new house" at bounding box center [239, 307] width 389 height 236
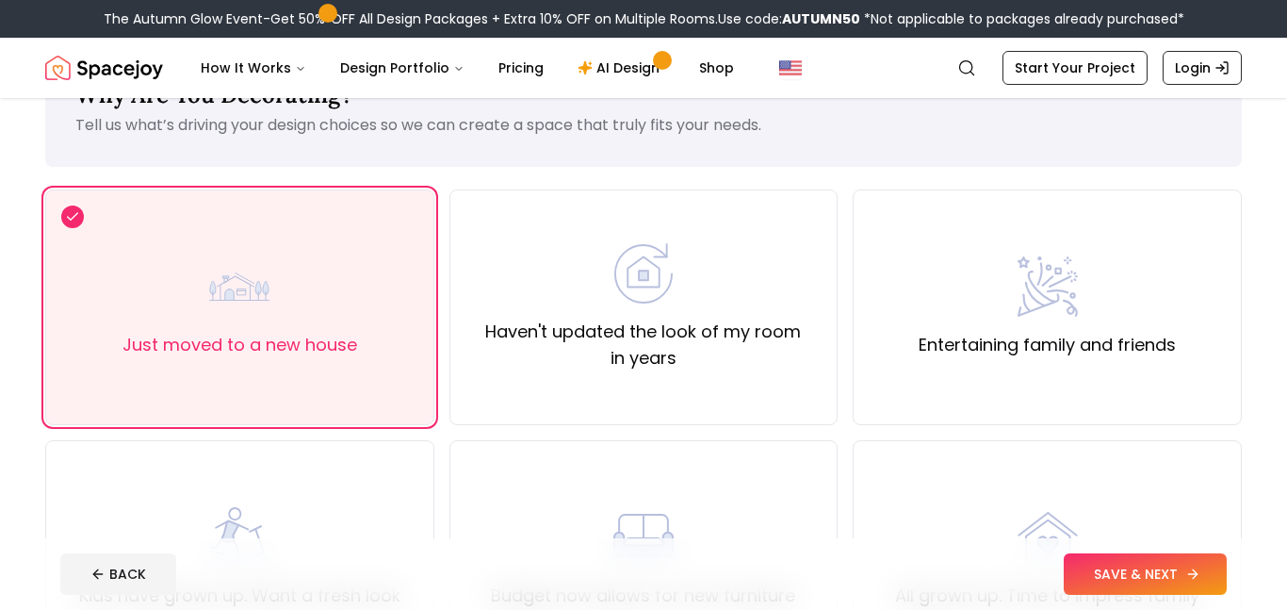
click at [1101, 563] on button "SAVE & NEXT" at bounding box center [1145, 573] width 163 height 41
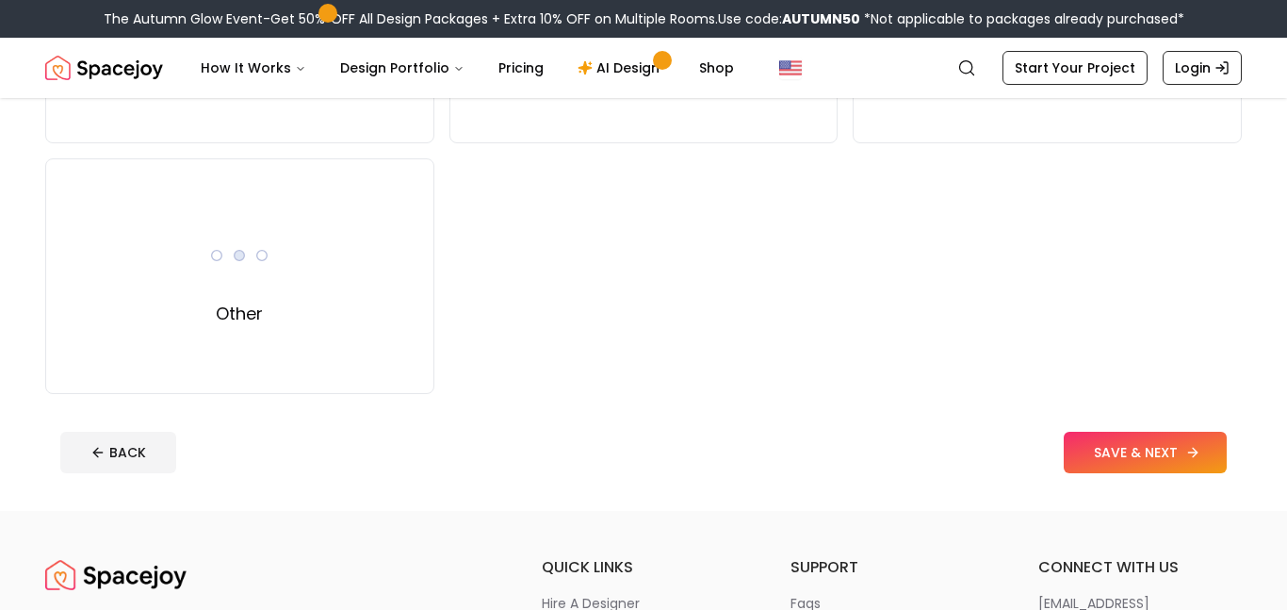
scroll to position [355, 0]
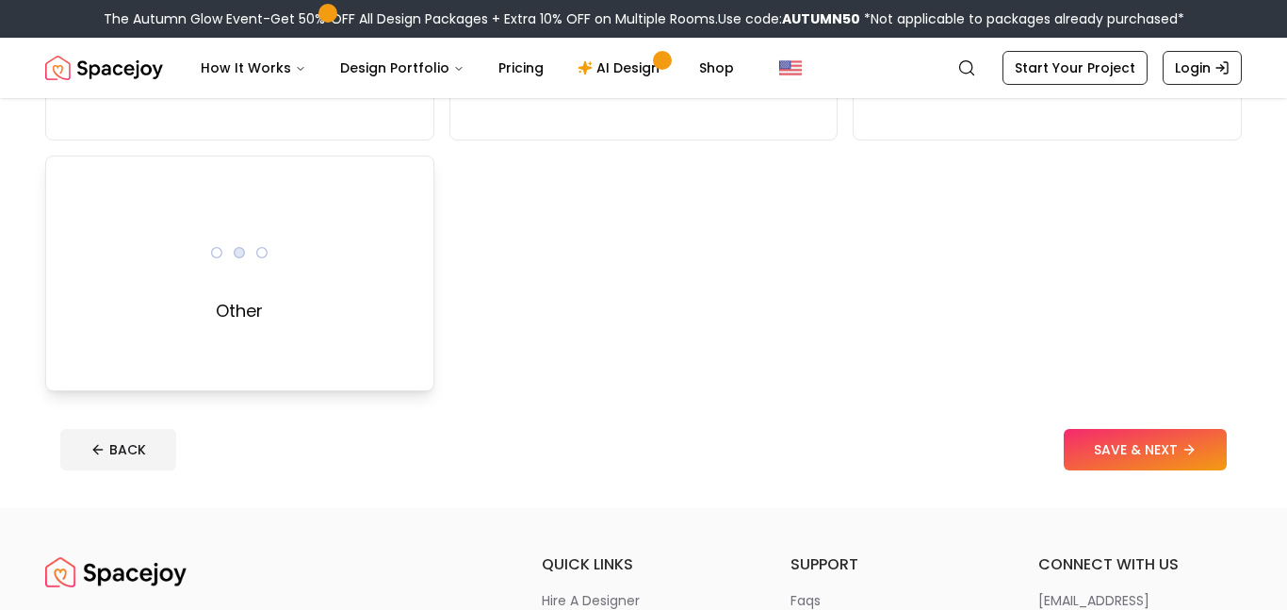
click at [145, 252] on div "Other" at bounding box center [239, 273] width 389 height 236
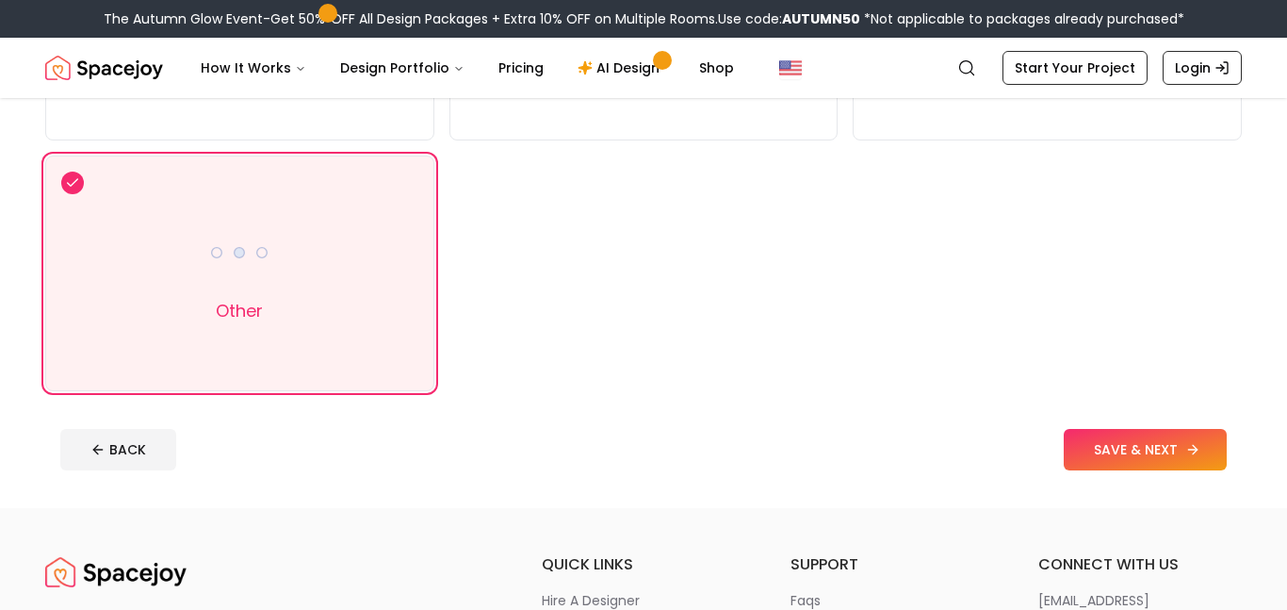
click at [1101, 458] on button "SAVE & NEXT" at bounding box center [1145, 449] width 163 height 41
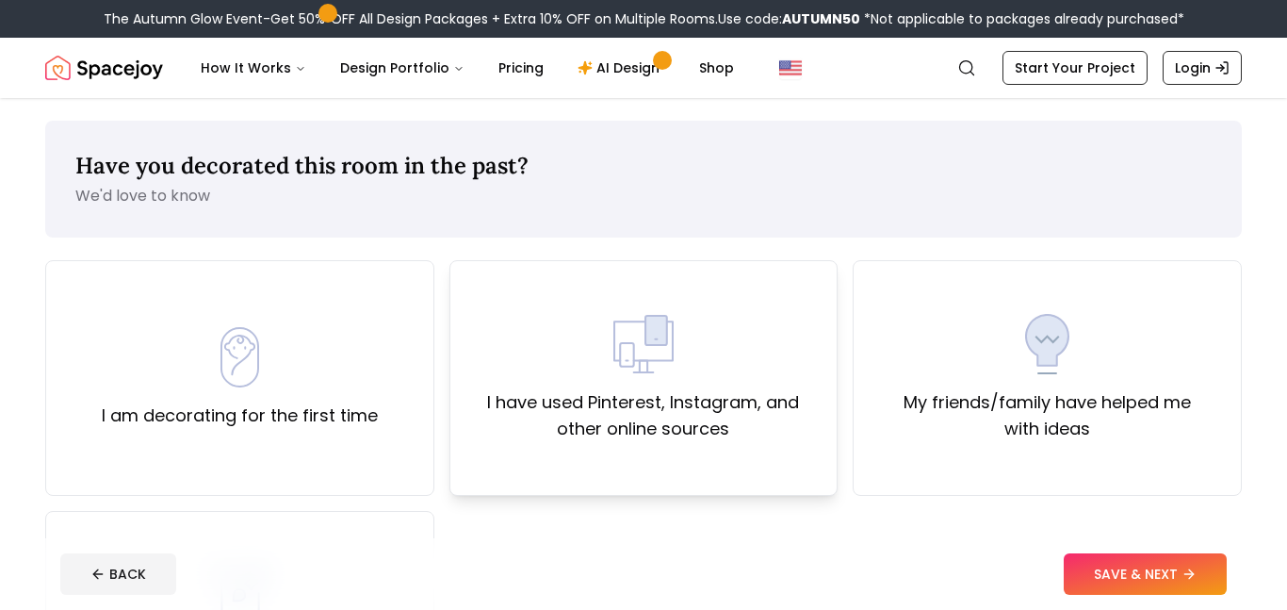
click at [546, 337] on div "I have used Pinterest, Instagram, and other online sources" at bounding box center [643, 378] width 357 height 128
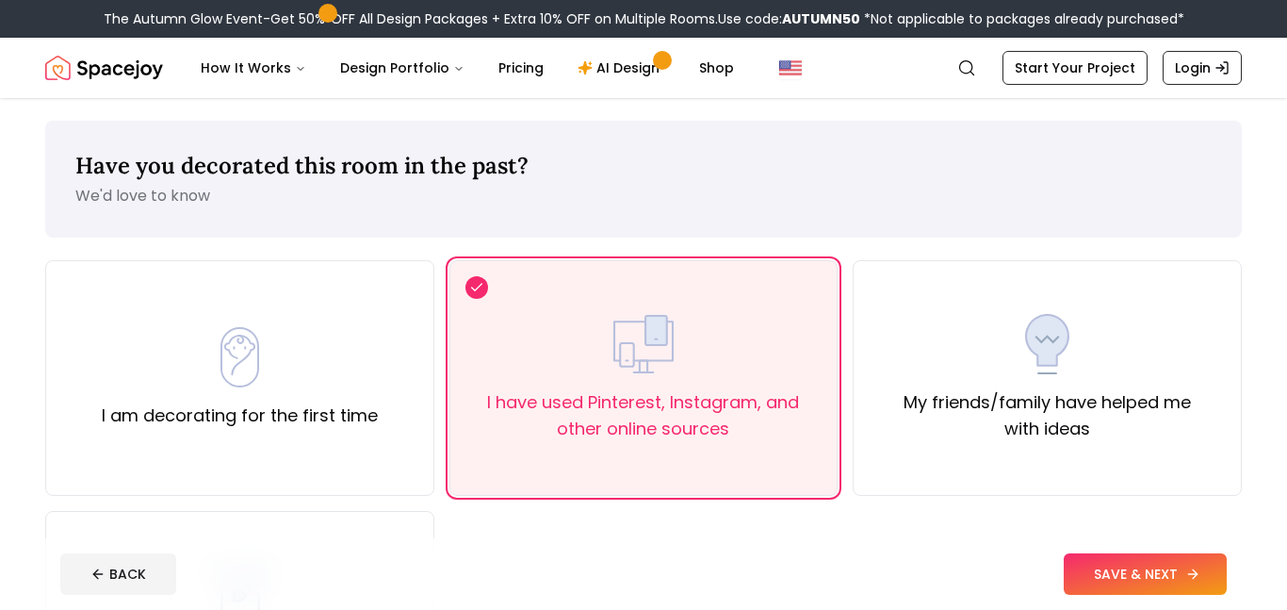
click at [1111, 559] on button "SAVE & NEXT" at bounding box center [1145, 573] width 163 height 41
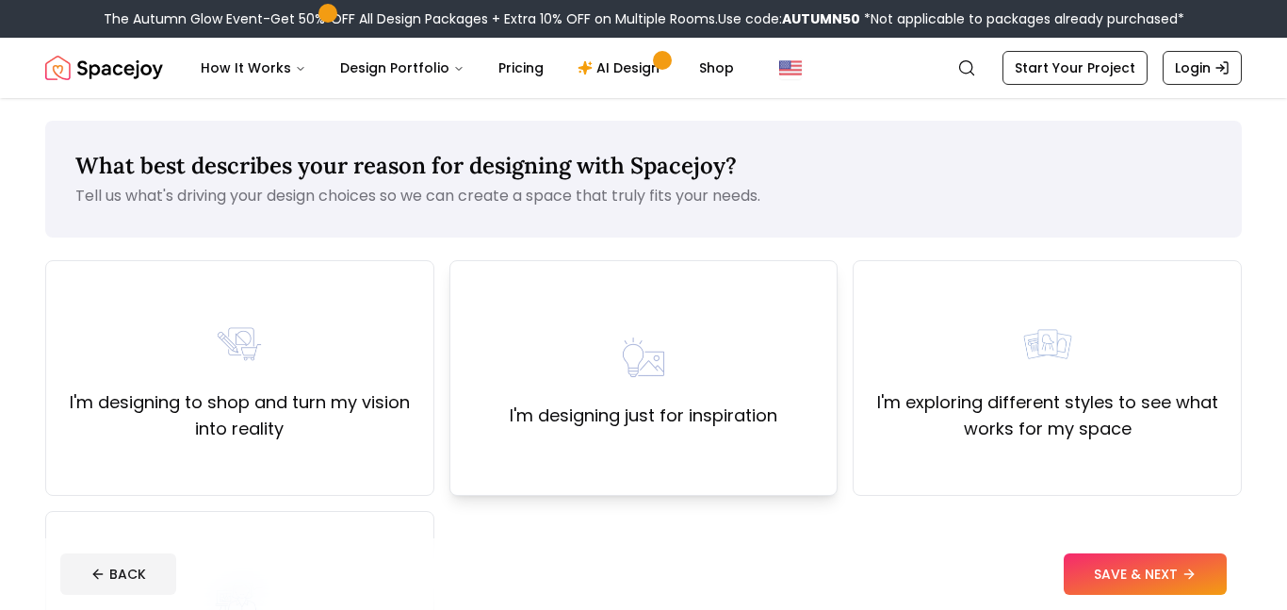
click at [603, 352] on div "I'm designing just for inspiration" at bounding box center [644, 378] width 268 height 102
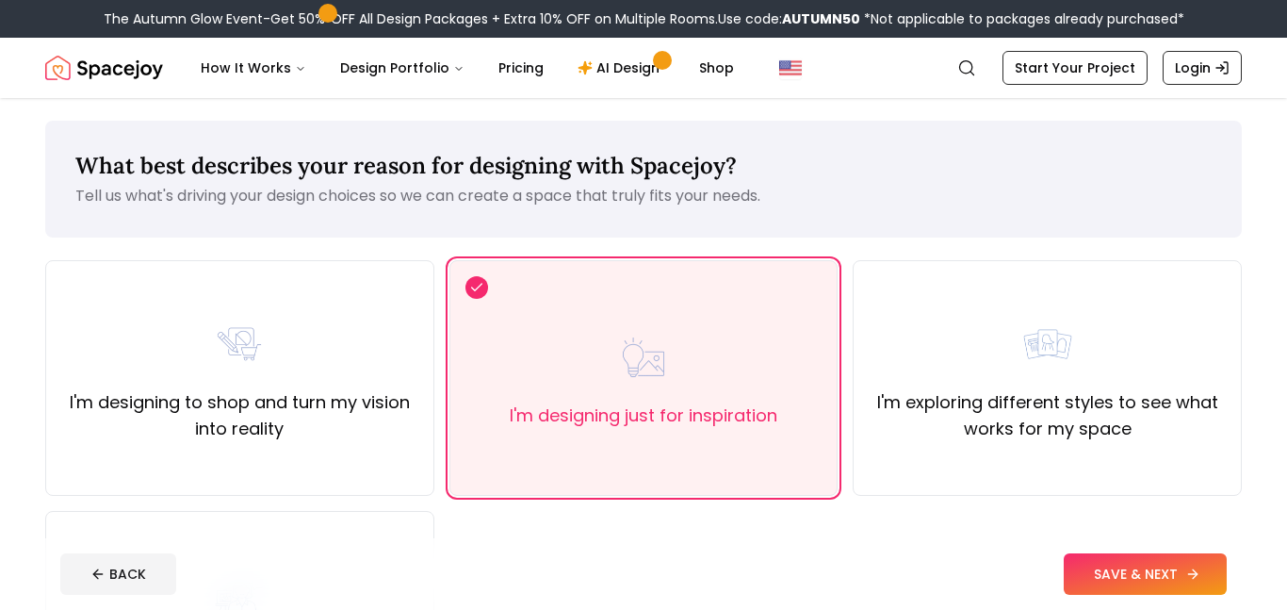
click at [1121, 579] on button "SAVE & NEXT" at bounding box center [1145, 573] width 163 height 41
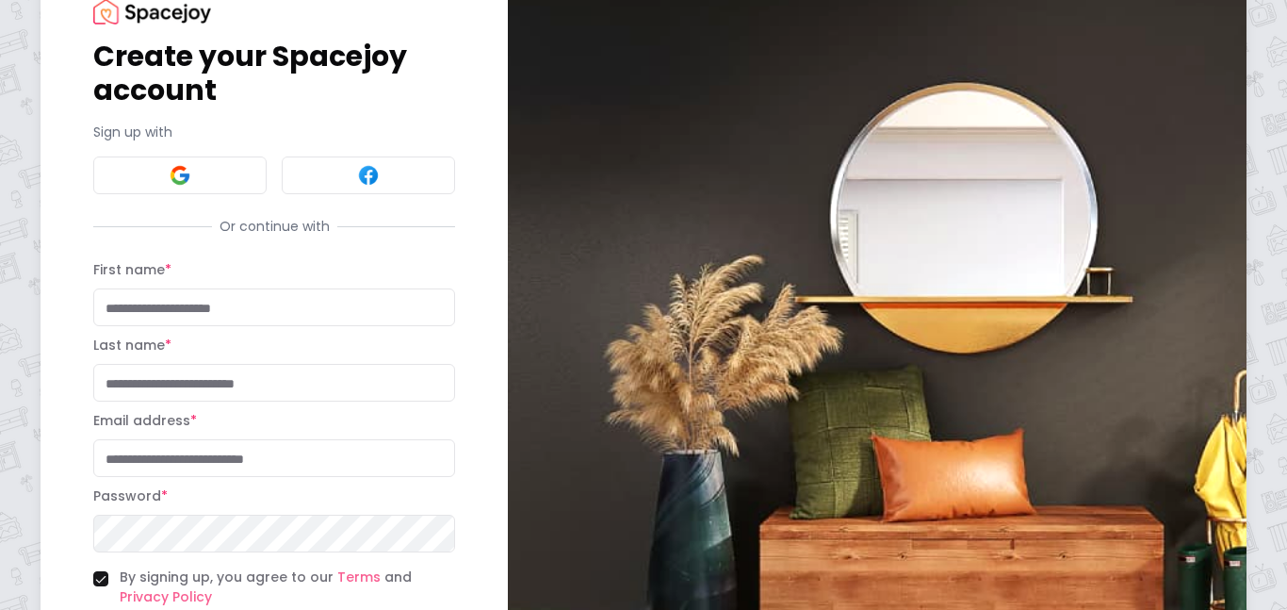
scroll to position [65, 0]
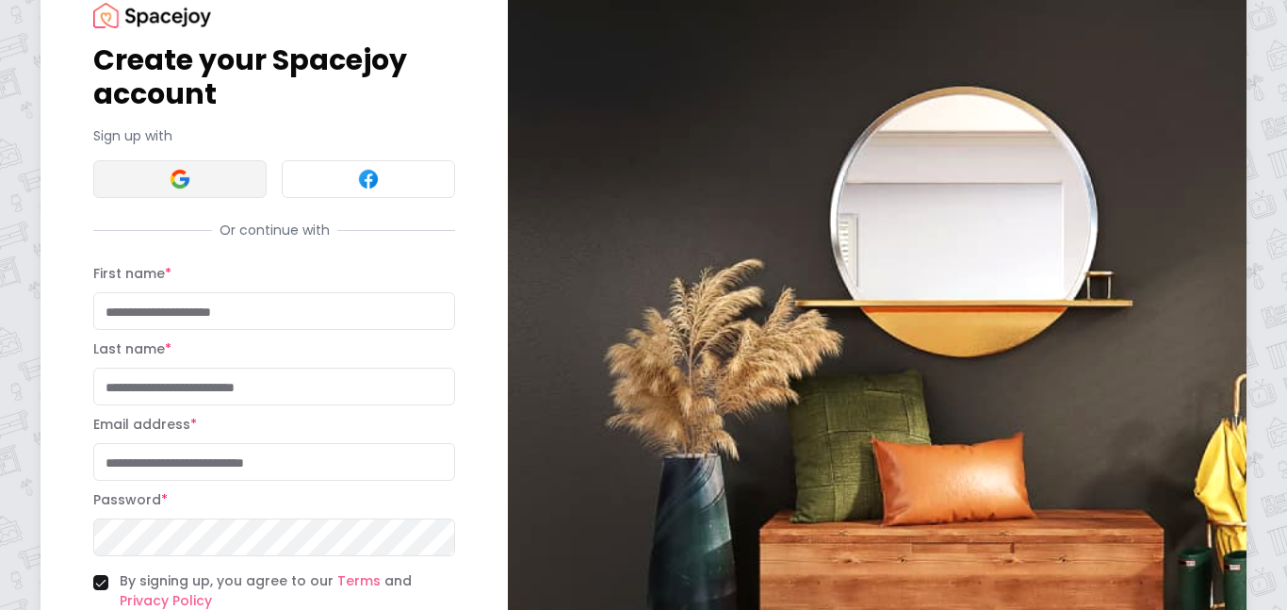
click at [171, 192] on button at bounding box center [179, 179] width 173 height 38
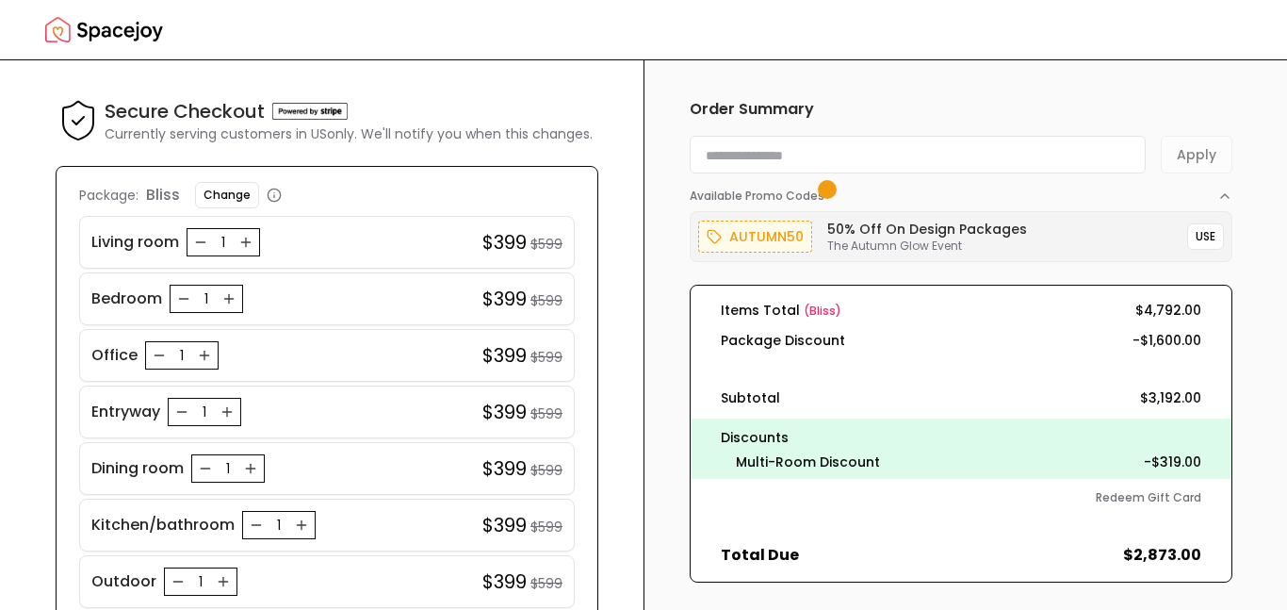
scroll to position [1, 0]
click at [245, 242] on icon "Increase quantity for Living room" at bounding box center [245, 241] width 15 height 15
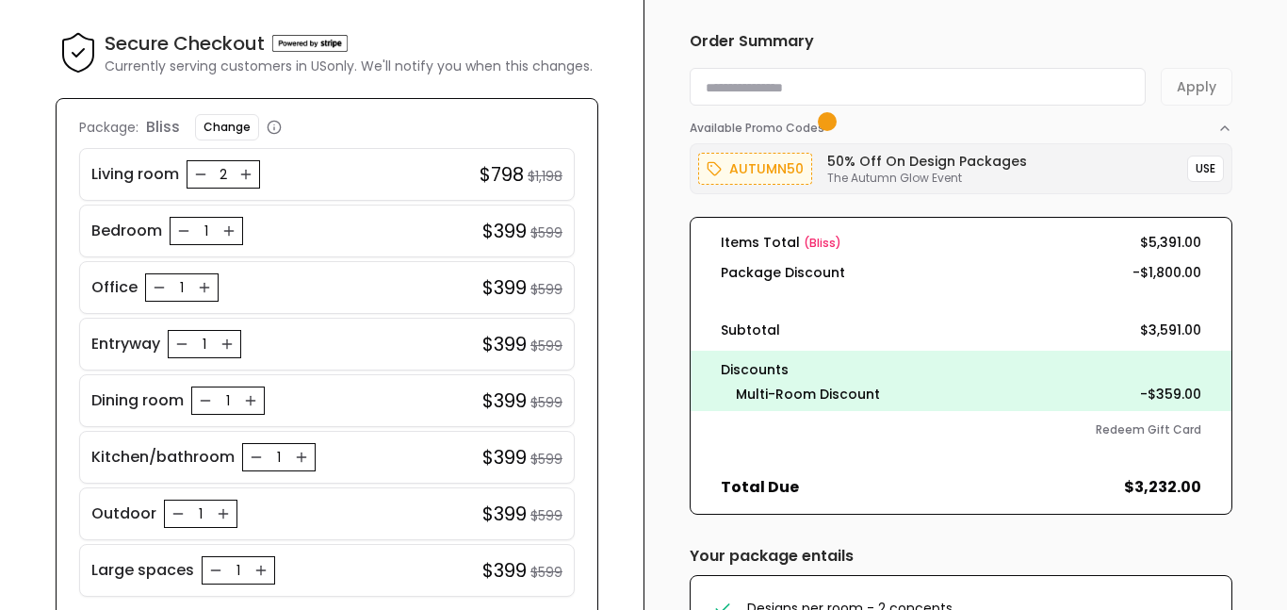
scroll to position [72, 0]
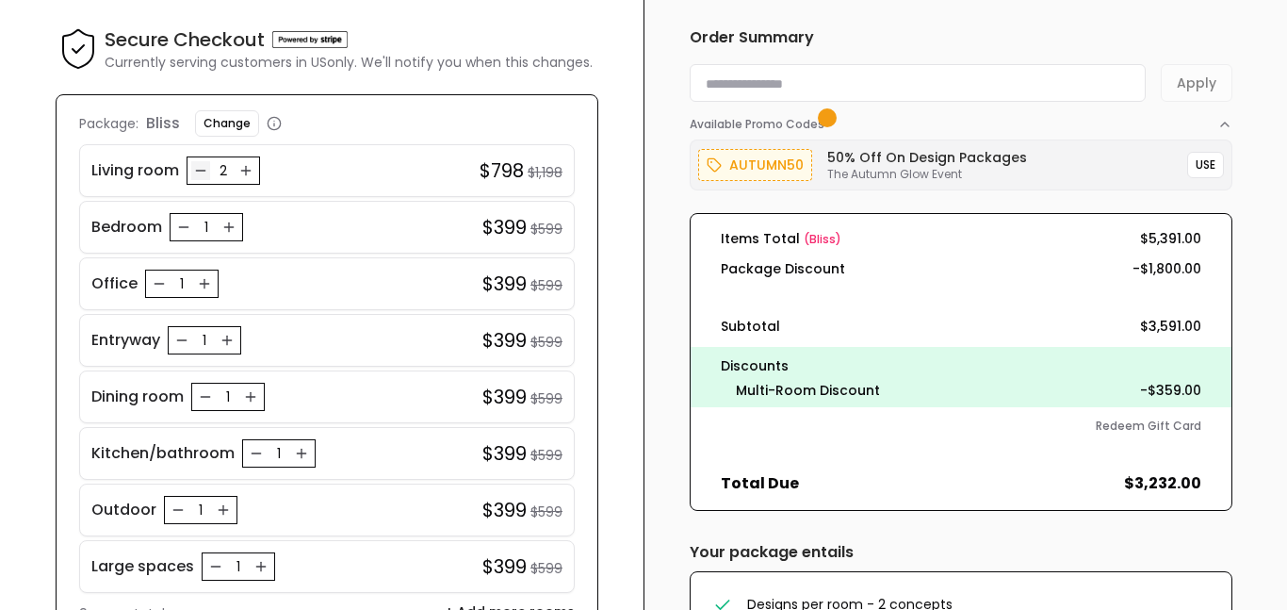
click at [201, 171] on icon "Decrease quantity for Living room" at bounding box center [200, 171] width 8 height 0
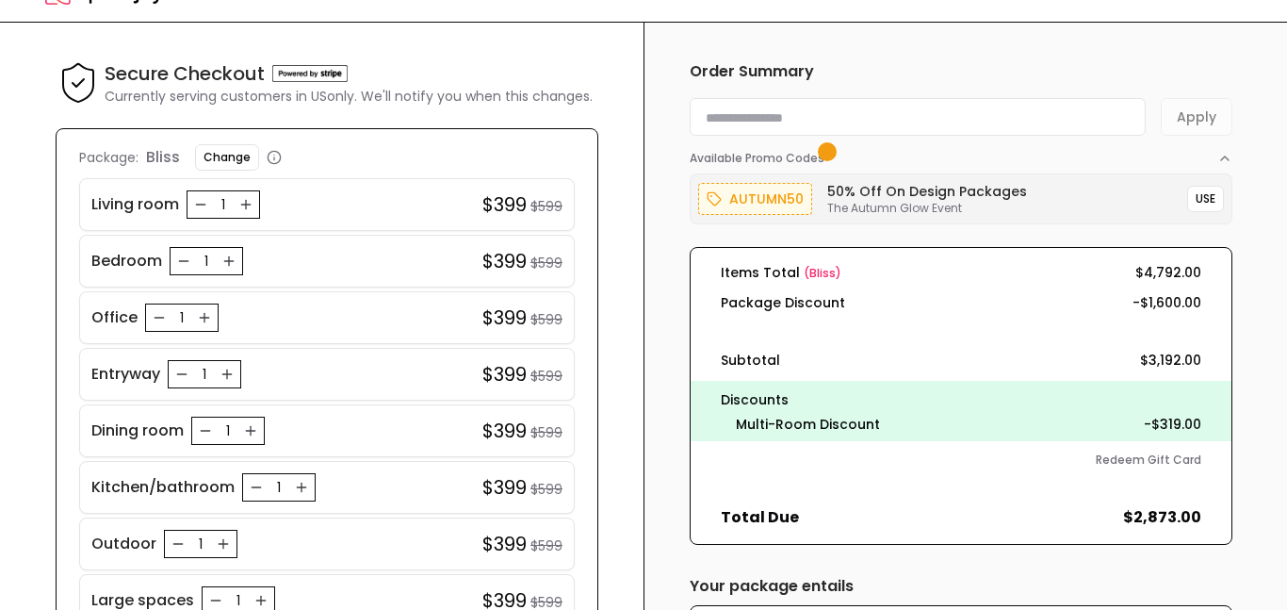
scroll to position [35, 0]
